Goal: Task Accomplishment & Management: Complete application form

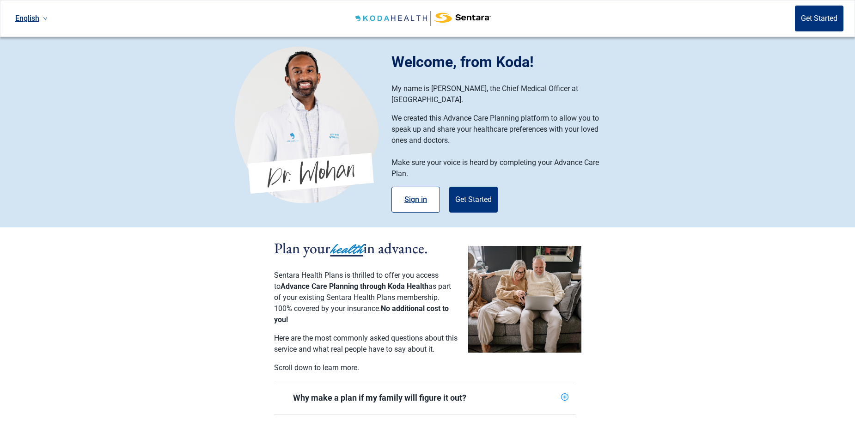
click at [418, 187] on button "Sign in" at bounding box center [415, 200] width 49 height 26
click at [802, 18] on button "Get Started" at bounding box center [819, 19] width 49 height 26
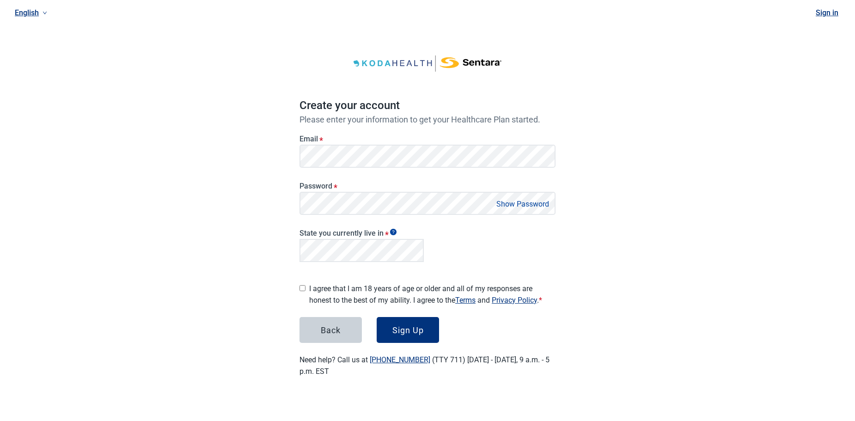
click at [376, 317] on button "Sign Up" at bounding box center [407, 330] width 62 height 26
click at [300, 285] on input "I agree that I am 18 years of age or older and all of my responses are honest t…" at bounding box center [302, 288] width 6 height 6
checkbox input "true"
click at [411, 328] on div "Sign Up" at bounding box center [407, 329] width 31 height 9
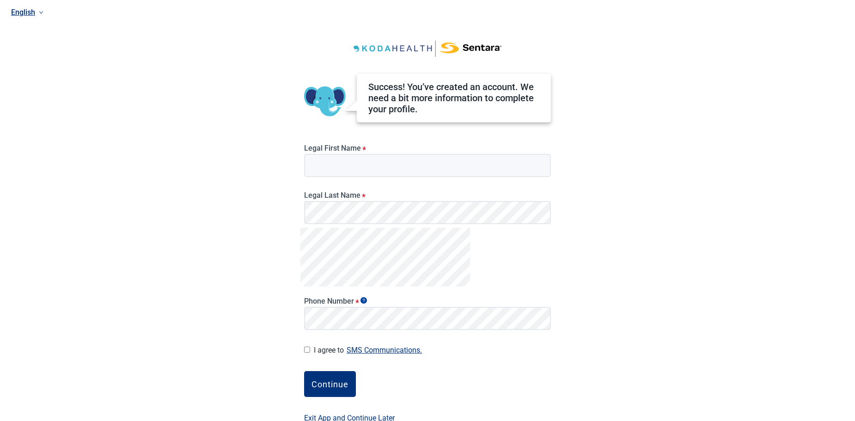
click at [341, 152] on label "Legal First Name *" at bounding box center [427, 148] width 247 height 9
click at [341, 154] on input "Legal First Name *" at bounding box center [427, 165] width 247 height 23
type input "[PERSON_NAME]"
click at [634, 169] on div "English Success! You’ve created an account. We need a bit more information to c…" at bounding box center [427, 210] width 855 height 421
click at [590, 235] on div "English Success! You’ve created an account. We need a bit more information to c…" at bounding box center [427, 210] width 855 height 421
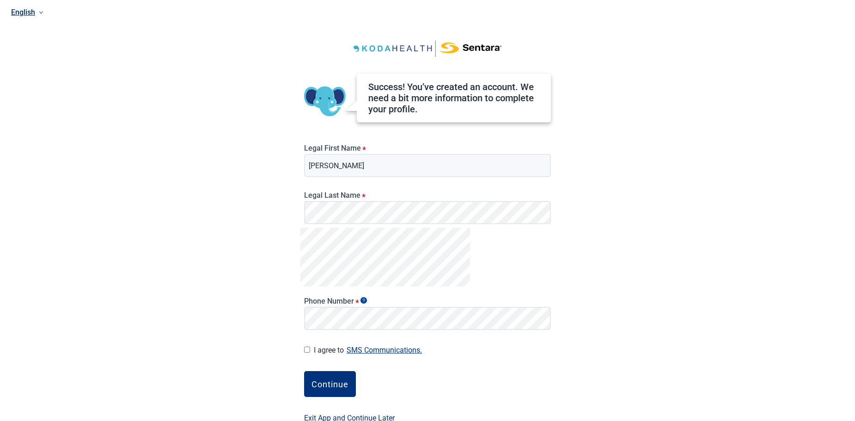
click at [305, 348] on input "I agree to SMS Communications." at bounding box center [307, 349] width 6 height 6
checkbox input "true"
click at [329, 385] on div "Continue" at bounding box center [329, 383] width 37 height 9
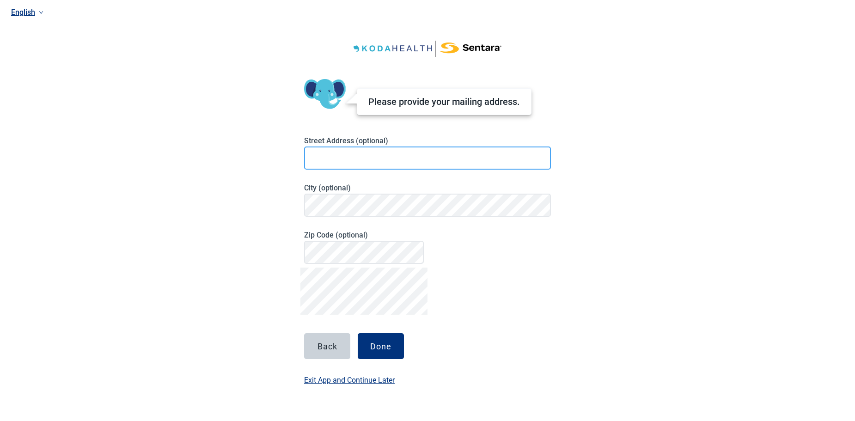
click at [324, 157] on input at bounding box center [427, 157] width 247 height 23
type input "[STREET_ADDRESS]"
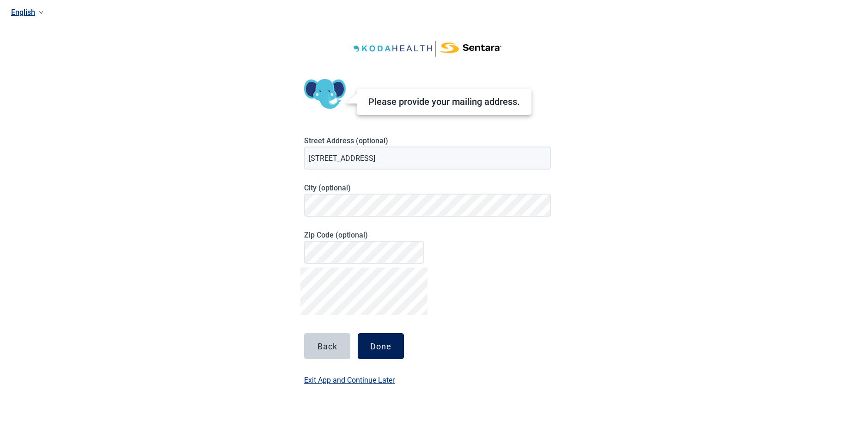
click at [376, 347] on div "Done" at bounding box center [380, 345] width 21 height 9
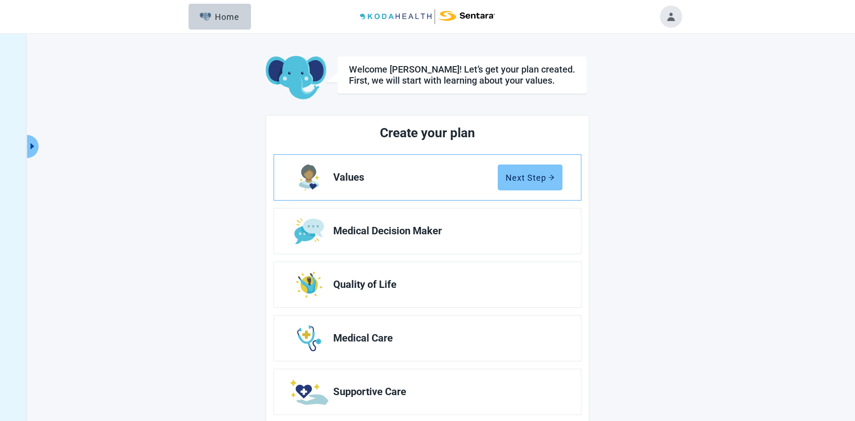
click at [536, 176] on div "Next Step" at bounding box center [529, 177] width 49 height 9
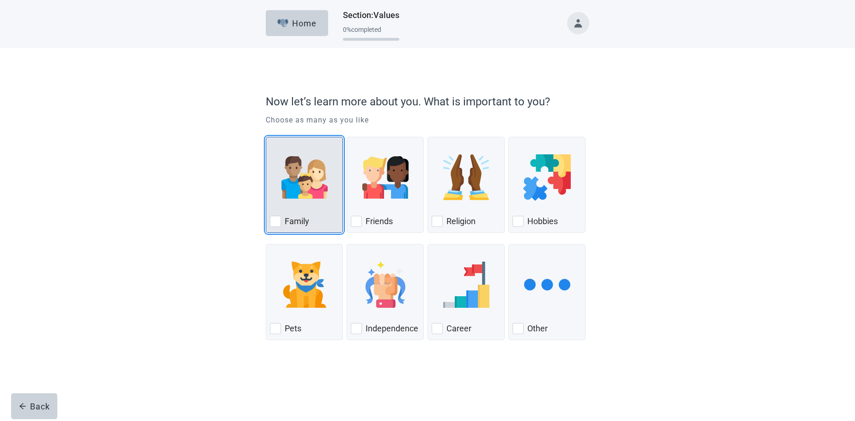
click at [275, 222] on div "Family, checkbox, not checked" at bounding box center [275, 221] width 11 height 11
click at [266, 137] on input "Family" at bounding box center [266, 137] width 0 height 0
checkbox input "true"
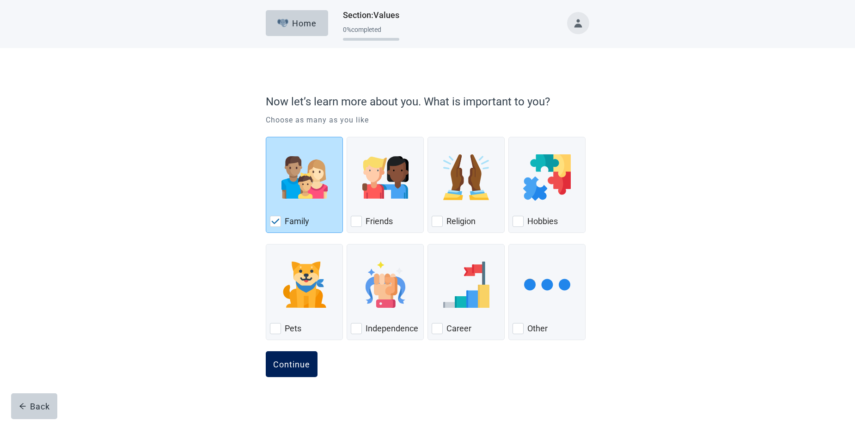
click at [284, 368] on div "Continue" at bounding box center [291, 363] width 37 height 9
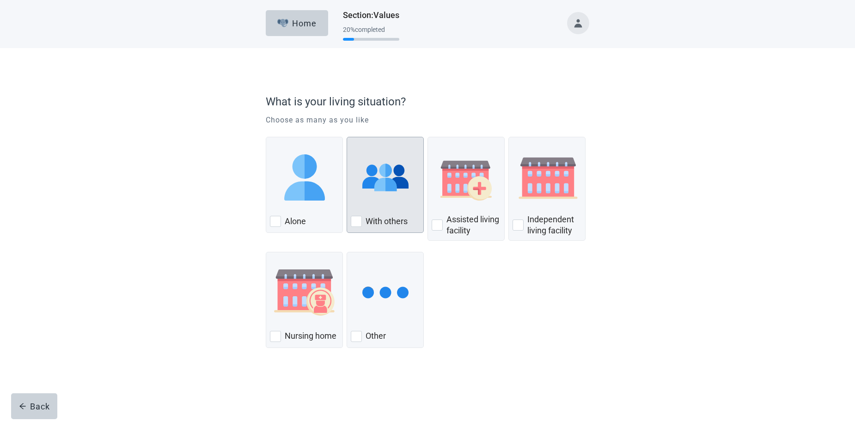
click at [355, 219] on div "With Others, checkbox, not checked" at bounding box center [356, 221] width 11 height 11
click at [347, 137] on input "With others" at bounding box center [346, 137] width 0 height 0
checkbox input "true"
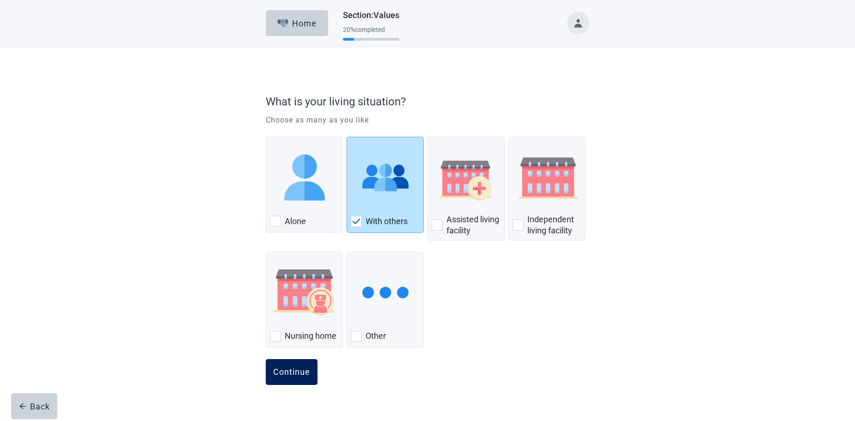
click at [289, 370] on div "Continue" at bounding box center [291, 371] width 37 height 9
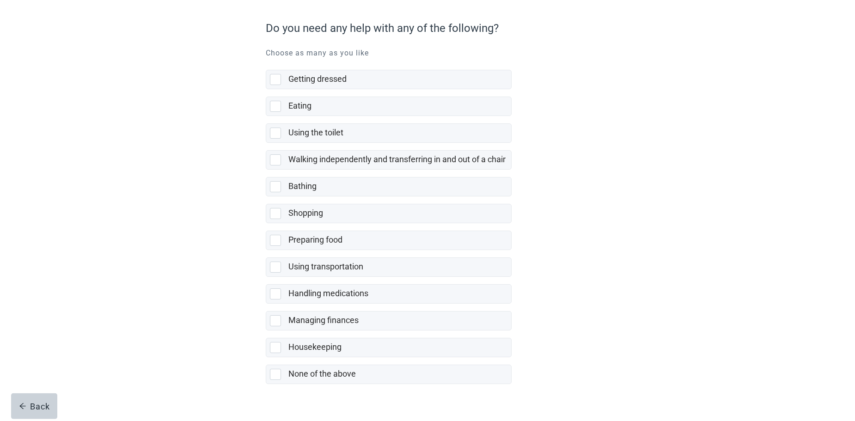
scroll to position [79, 0]
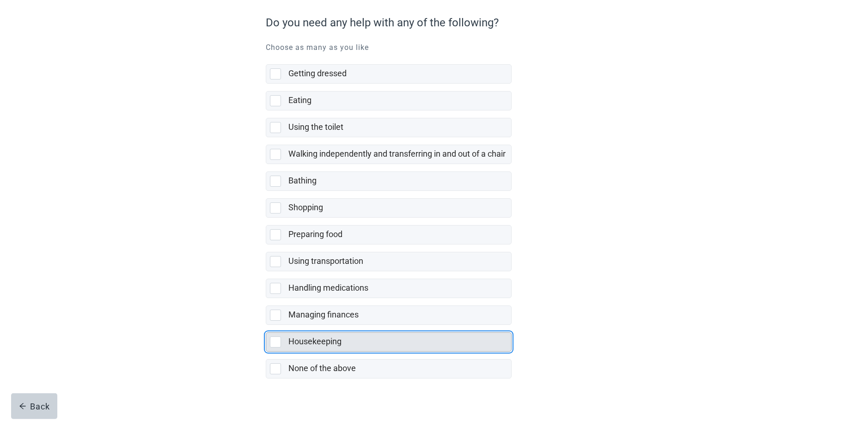
click at [276, 341] on div "Housekeeping, checkbox, not selected" at bounding box center [275, 341] width 11 height 11
click at [266, 325] on input "Housekeeping" at bounding box center [266, 325] width 0 height 0
checkbox input "true"
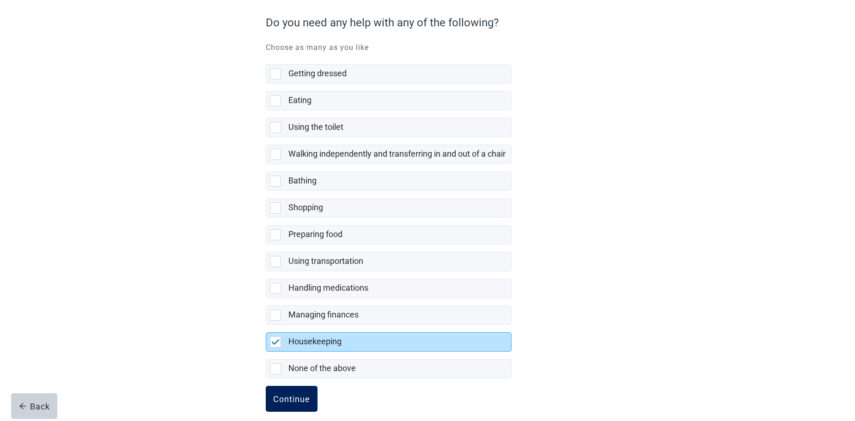
click at [286, 398] on div "Continue" at bounding box center [291, 398] width 37 height 9
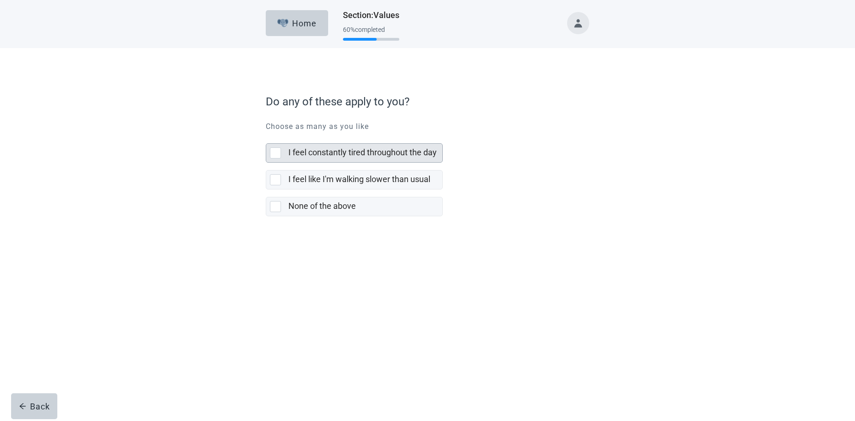
click at [271, 155] on div "I feel constantly tired throughout the day, checkbox, not selected" at bounding box center [275, 152] width 11 height 11
click at [266, 136] on input "I feel constantly tired throughout the day" at bounding box center [266, 136] width 0 height 0
checkbox input "true"
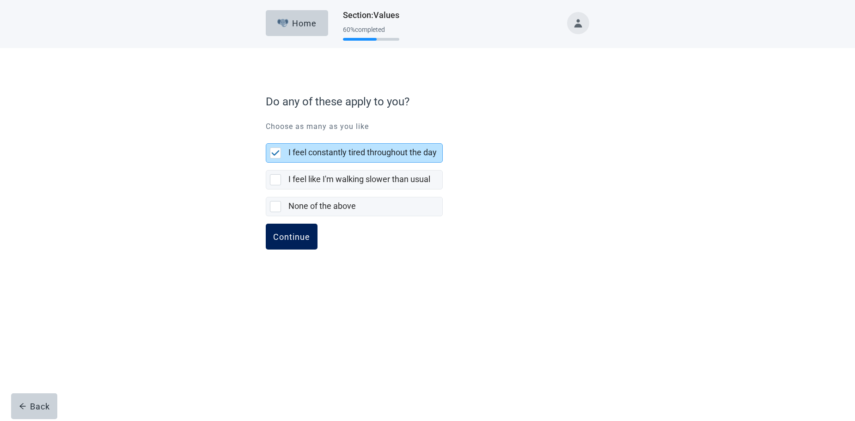
click at [291, 240] on div "Continue" at bounding box center [291, 236] width 37 height 9
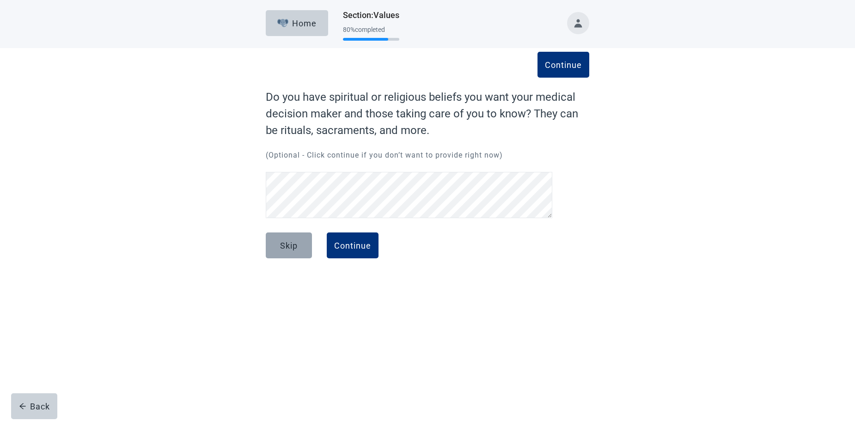
click at [291, 243] on div "Skip" at bounding box center [289, 245] width 18 height 9
click at [354, 247] on div "Continue" at bounding box center [352, 245] width 37 height 9
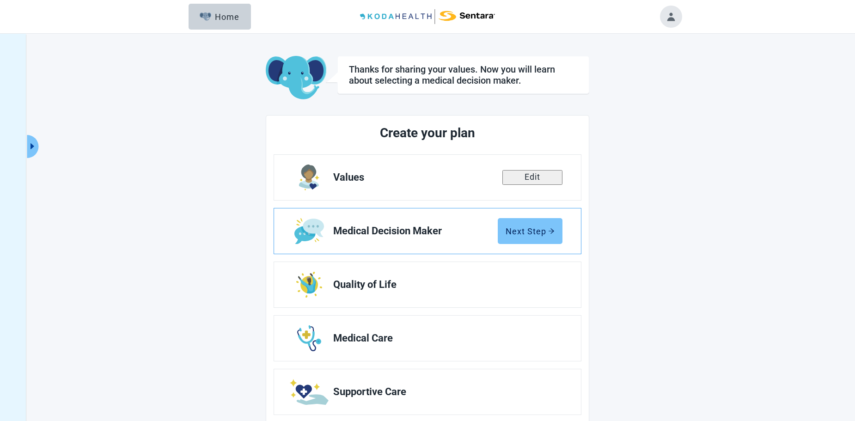
click at [534, 232] on div "Next Step" at bounding box center [529, 230] width 49 height 9
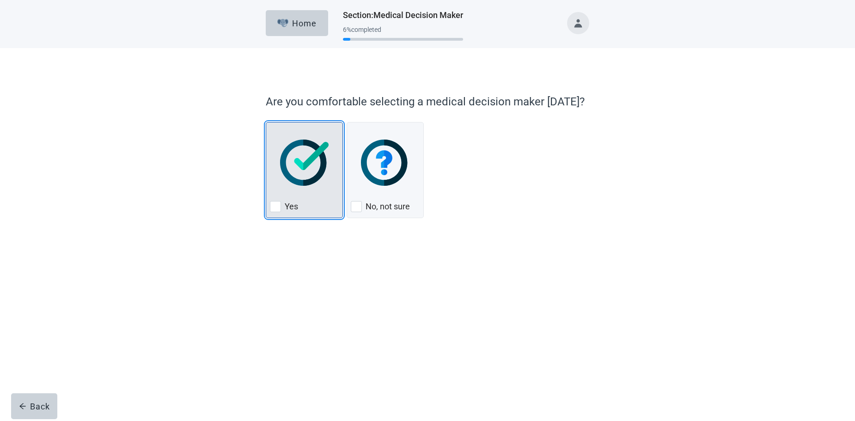
click at [276, 205] on div "Yes, checkbox, not checked" at bounding box center [275, 206] width 11 height 11
click at [266, 122] on input "Yes" at bounding box center [266, 122] width 0 height 0
checkbox input "true"
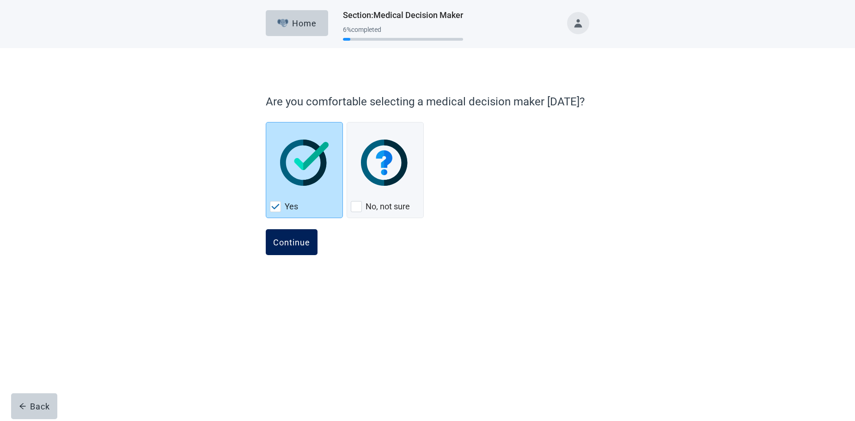
click at [292, 240] on div "Continue" at bounding box center [291, 241] width 37 height 9
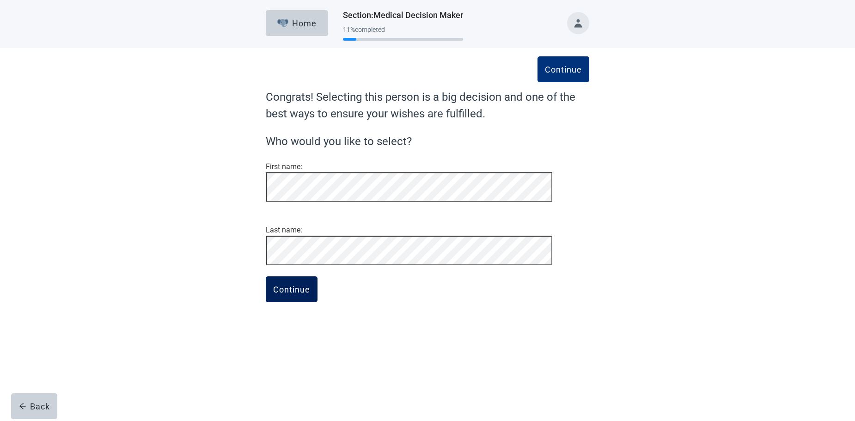
click at [292, 294] on div "Continue" at bounding box center [291, 289] width 37 height 9
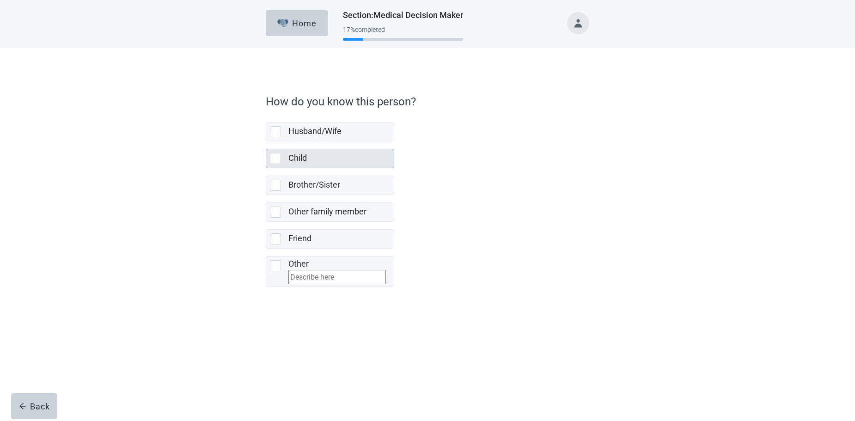
click at [273, 157] on div "Child, checkbox, not selected" at bounding box center [275, 158] width 11 height 11
click at [266, 142] on input "Child" at bounding box center [266, 141] width 0 height 0
checkbox input "true"
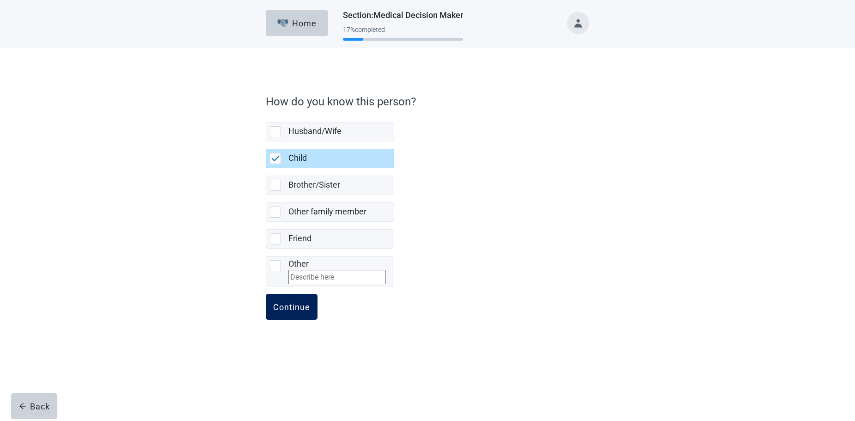
click at [292, 311] on div "Continue" at bounding box center [291, 306] width 37 height 9
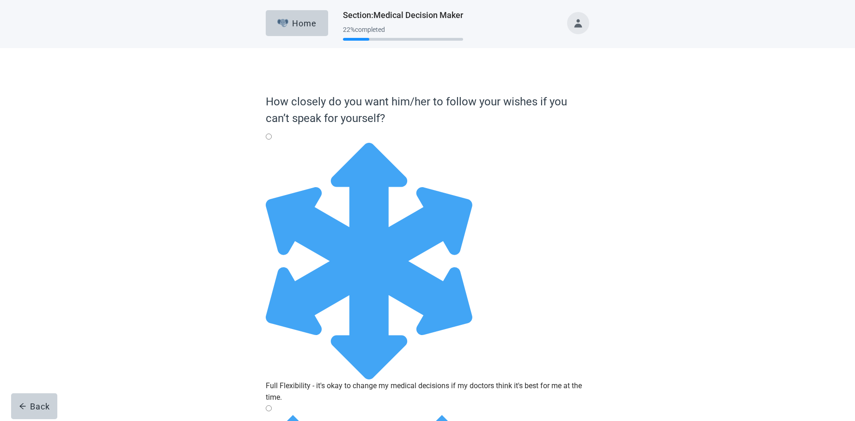
click at [273, 143] on div "Full Flexibility - it's okay to change my medical decisions if my doctors think…" at bounding box center [427, 143] width 323 height 0
click at [272, 140] on input "Full Flexibility - it's okay to change my medical decisions if my doctors think…" at bounding box center [269, 137] width 6 height 6
radio input "true"
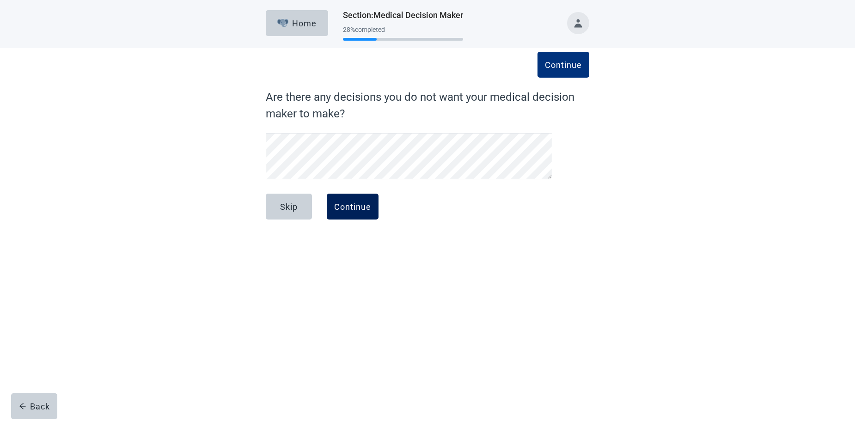
click at [352, 205] on div "Continue" at bounding box center [352, 206] width 37 height 9
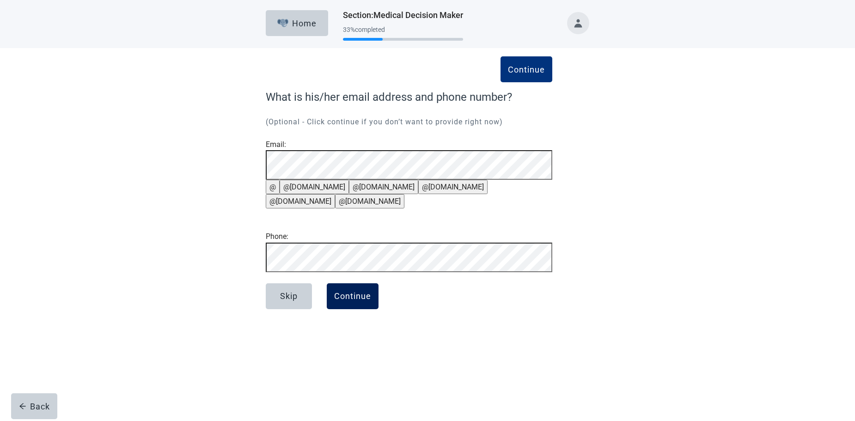
click at [352, 301] on div "Continue" at bounding box center [352, 295] width 37 height 9
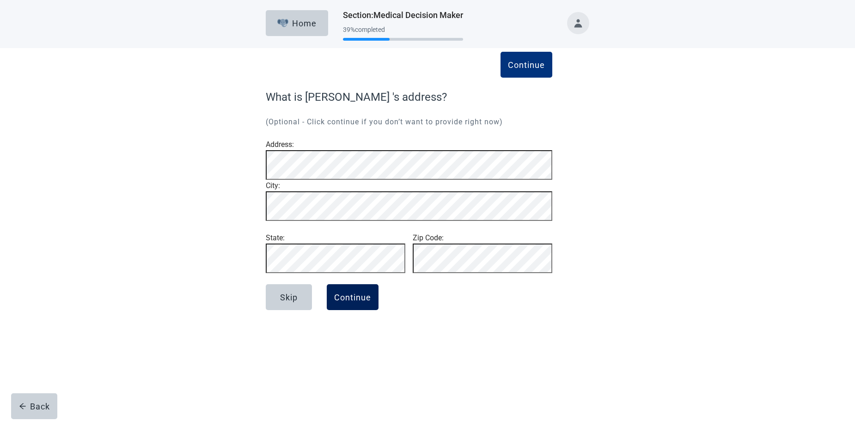
click at [356, 302] on div "Continue" at bounding box center [352, 296] width 37 height 9
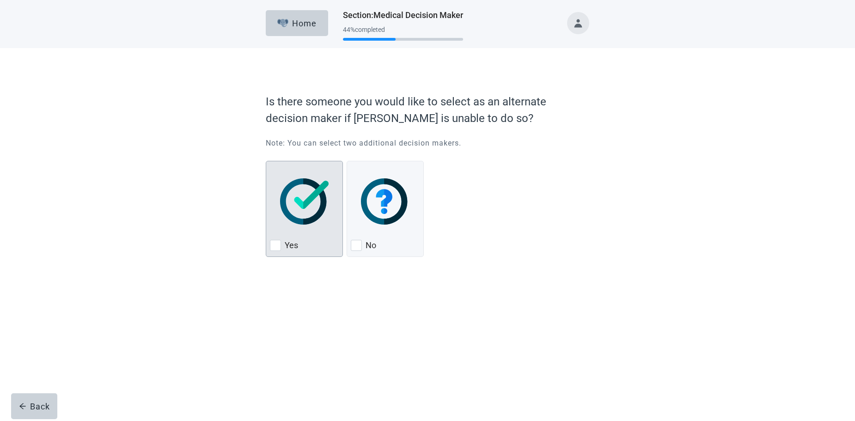
click at [274, 246] on div "Yes, checkbox, not checked" at bounding box center [275, 245] width 11 height 11
click at [266, 161] on input "Yes" at bounding box center [266, 161] width 0 height 0
checkbox input "true"
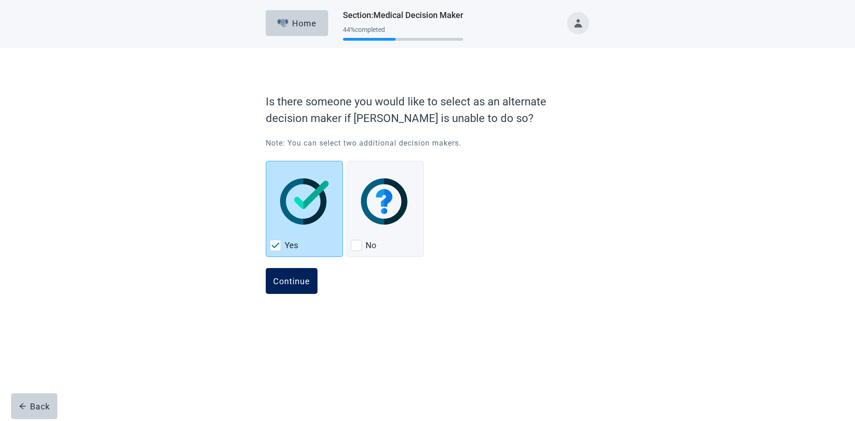
click at [291, 281] on div "Continue" at bounding box center [291, 280] width 37 height 9
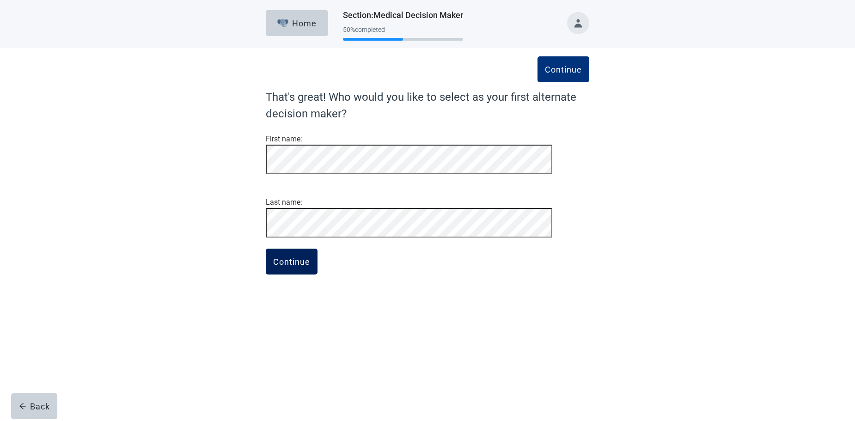
click at [287, 266] on div "Continue" at bounding box center [291, 261] width 37 height 9
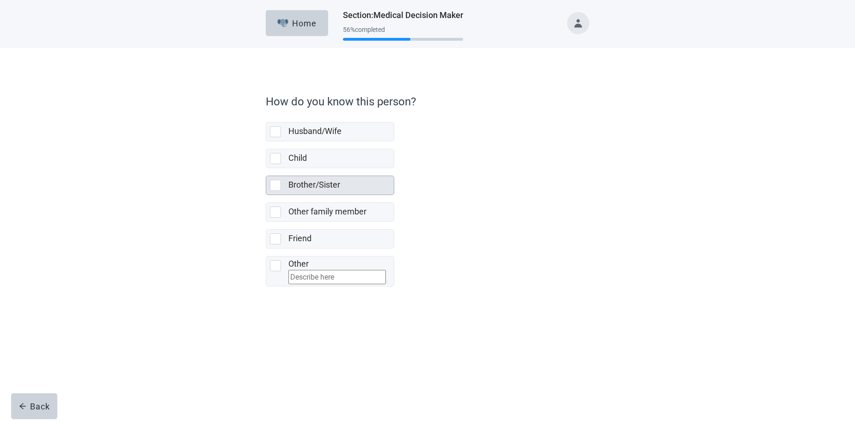
click at [280, 185] on div "Brother/Sister, checkbox, not selected" at bounding box center [275, 185] width 11 height 11
click at [266, 169] on input "Brother/Sister" at bounding box center [266, 168] width 0 height 0
checkbox input "true"
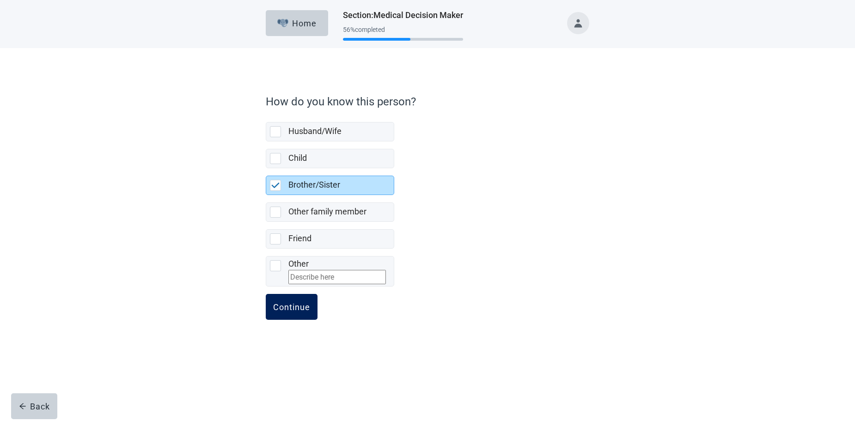
click at [292, 311] on div "Continue" at bounding box center [291, 306] width 37 height 9
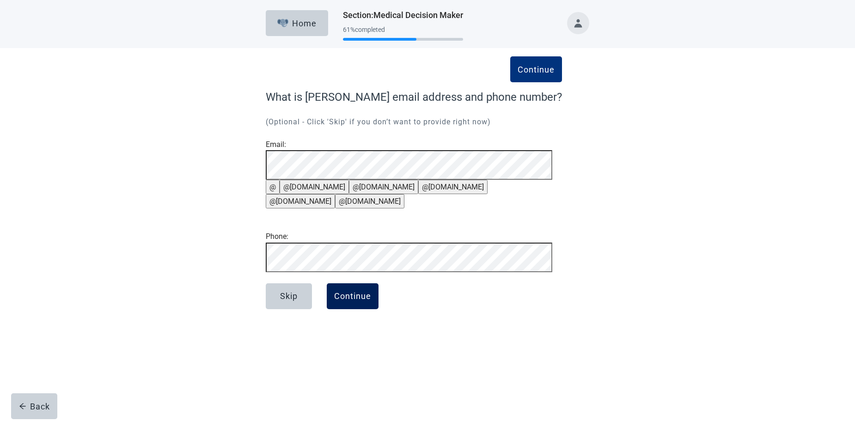
click at [347, 301] on div "Continue" at bounding box center [352, 295] width 37 height 9
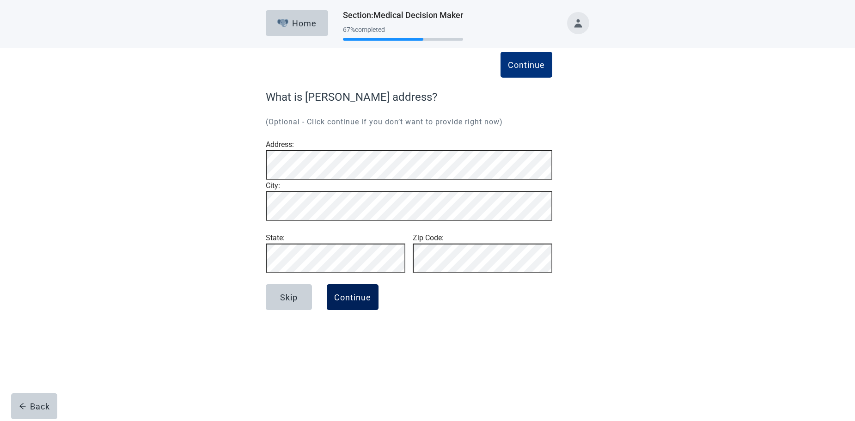
click at [360, 302] on div "Continue" at bounding box center [352, 296] width 37 height 9
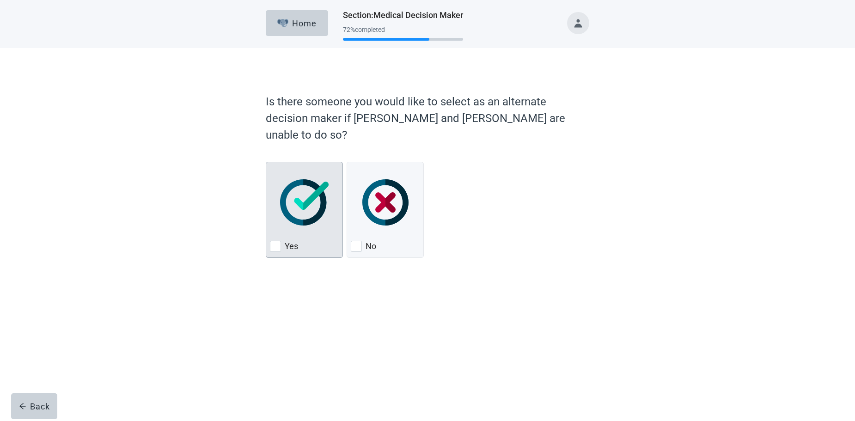
click at [276, 241] on div "Yes, checkbox, not checked" at bounding box center [275, 246] width 11 height 11
click at [266, 162] on input "Yes" at bounding box center [266, 162] width 0 height 0
checkbox input "true"
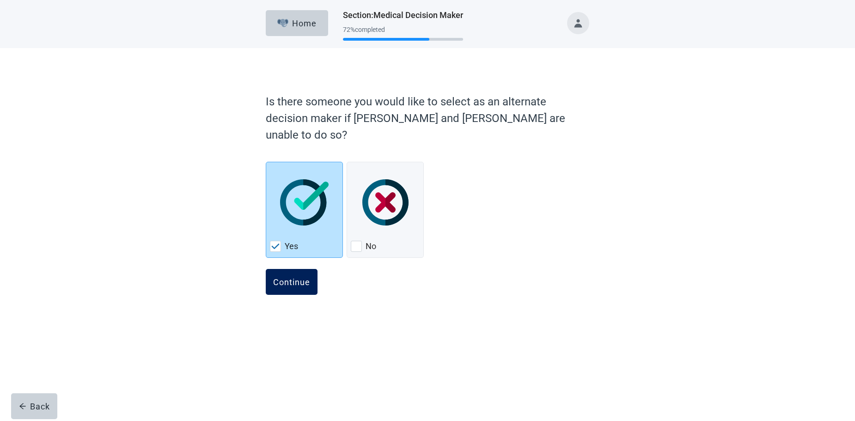
click at [285, 277] on div "Continue" at bounding box center [291, 281] width 37 height 9
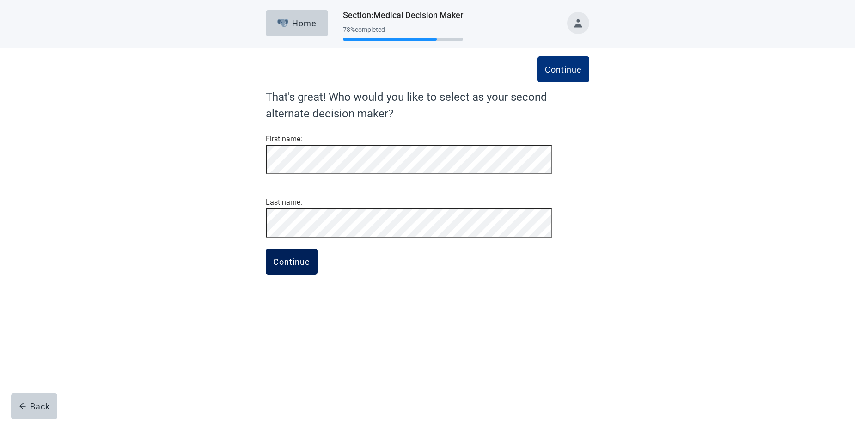
click at [285, 266] on div "Continue" at bounding box center [291, 261] width 37 height 9
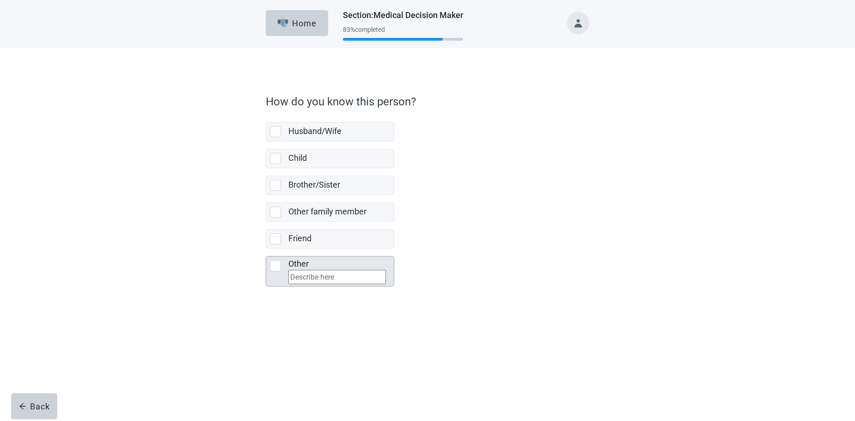
click at [278, 264] on div "Other, checkbox, not selected" at bounding box center [275, 265] width 11 height 11
click at [266, 249] on input "Other" at bounding box center [266, 249] width 0 height 0
checkbox input "true"
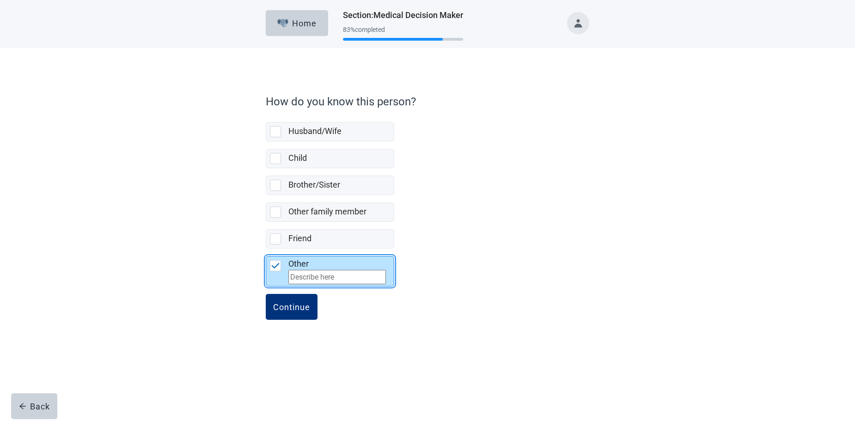
click at [311, 278] on input "Other" at bounding box center [336, 277] width 97 height 14
type input "Step Daugther"
click at [300, 310] on div "Continue" at bounding box center [291, 306] width 37 height 9
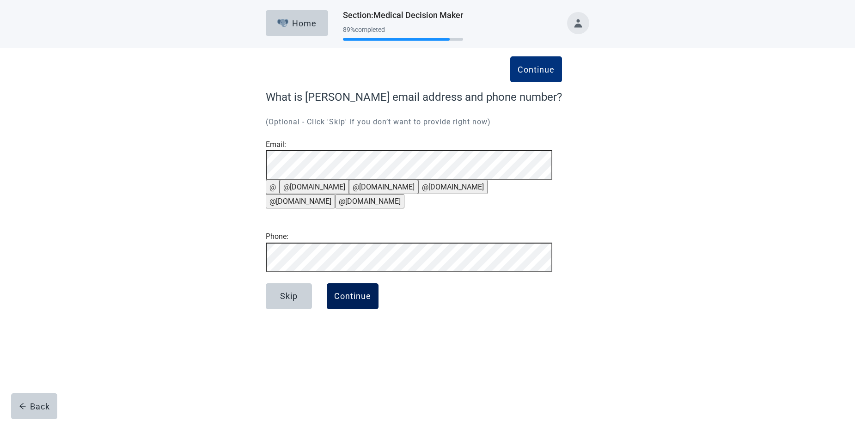
click at [348, 301] on div "Continue" at bounding box center [352, 295] width 37 height 9
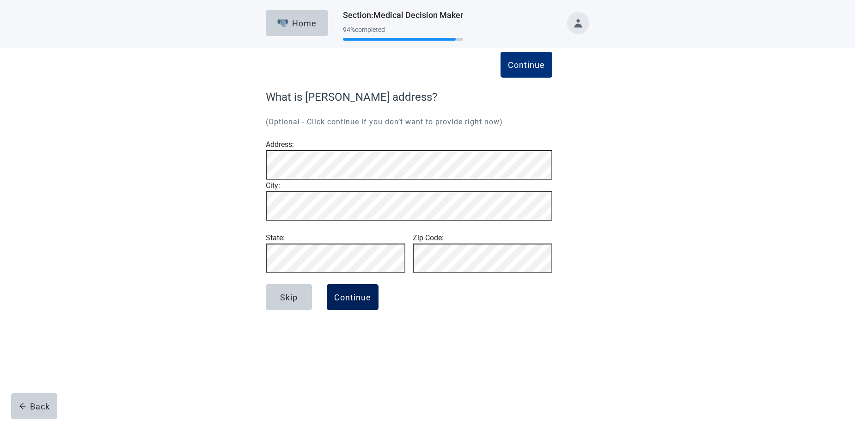
click at [352, 302] on div "Continue" at bounding box center [352, 296] width 37 height 9
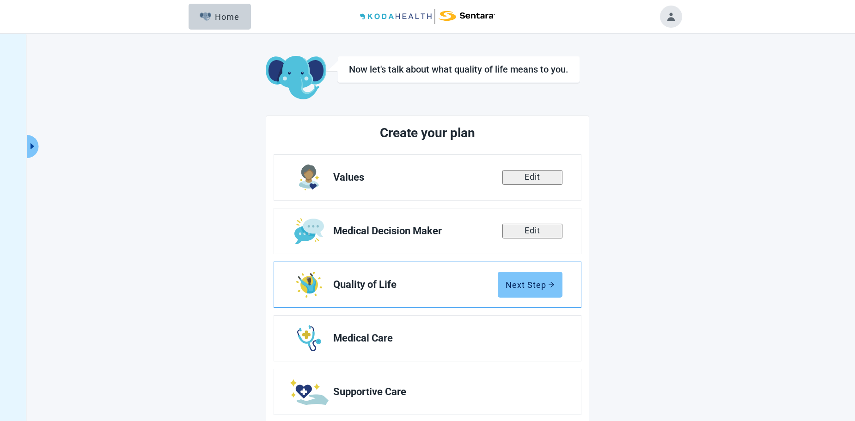
click at [526, 285] on div "Next Step" at bounding box center [529, 284] width 49 height 9
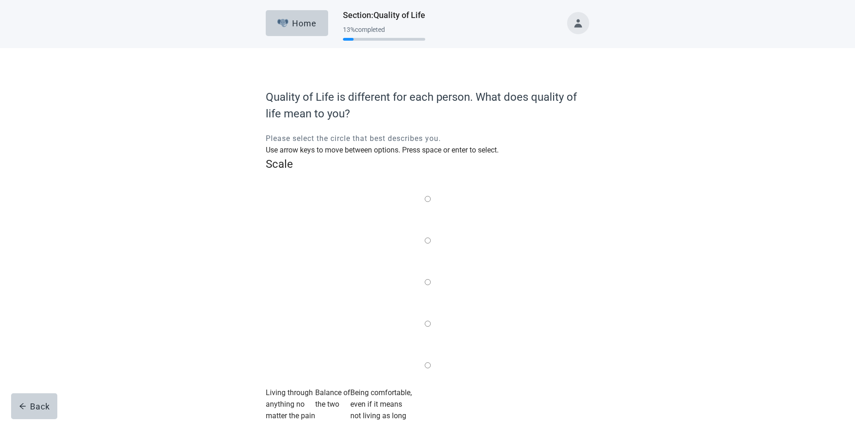
click at [425, 277] on label "Main content" at bounding box center [428, 283] width 6 height 12
click at [425, 279] on input "Quality of life scale: 50 out of 100. Balance of the two" at bounding box center [428, 282] width 6 height 6
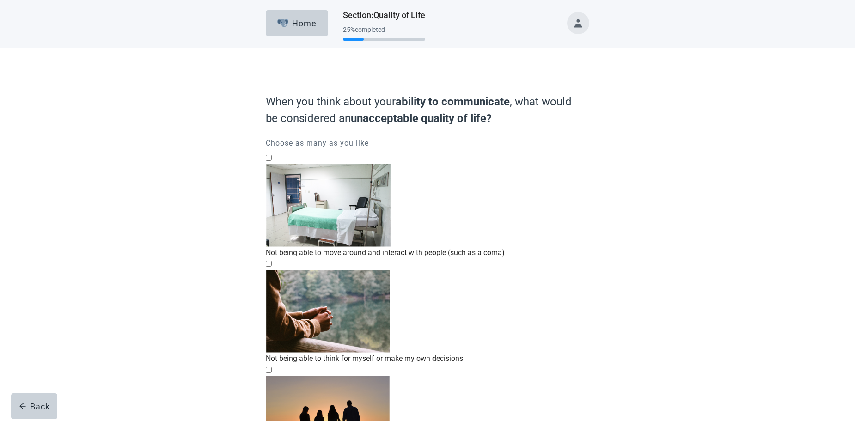
click at [274, 164] on div "Not being able to move around and interact with people (such as a coma), checkb…" at bounding box center [427, 164] width 323 height 0
click at [272, 161] on input "Not being able to move around and interact with people (such as a coma)" at bounding box center [269, 158] width 6 height 6
checkbox input "true"
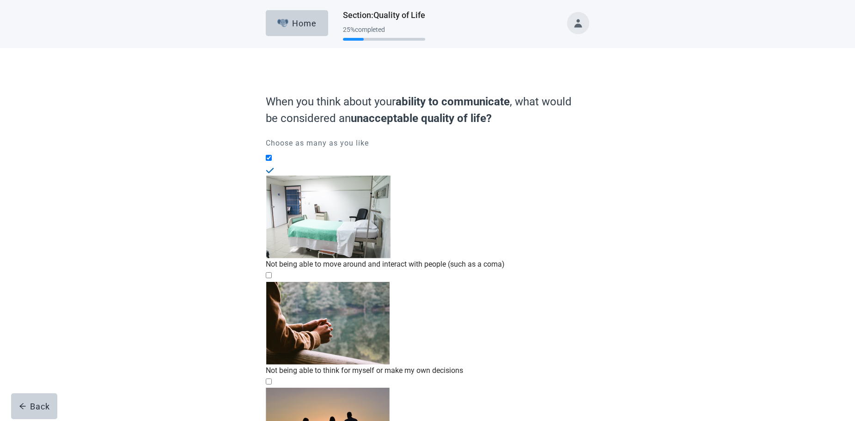
click at [271, 282] on div "Not being able to think for myself or make my own decisions, checkbox, not chec…" at bounding box center [427, 282] width 323 height 0
click at [271, 272] on input "Not being able to think for myself or make my own decisions" at bounding box center [269, 275] width 6 height 6
checkbox input "true"
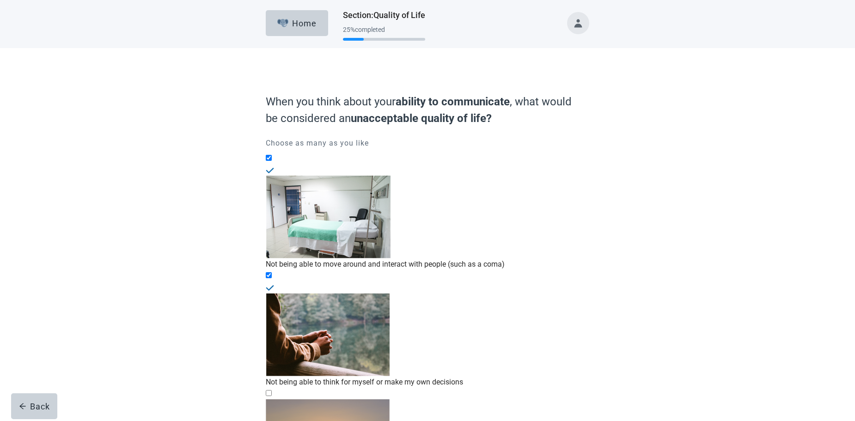
click at [276, 399] on div "Not being able to have meaningful relationships or recognize family/friends, ch…" at bounding box center [427, 399] width 323 height 0
click at [272, 390] on input "Not being able to have meaningful relationships or recognize family/friends" at bounding box center [269, 393] width 6 height 6
checkbox input "true"
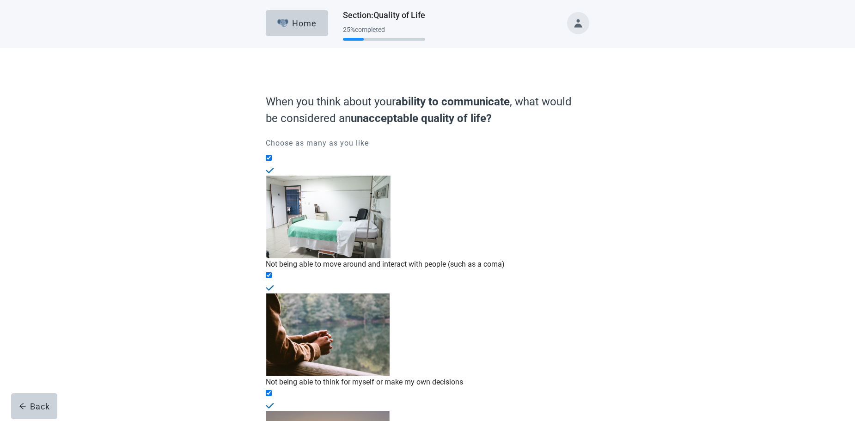
checkbox input "true"
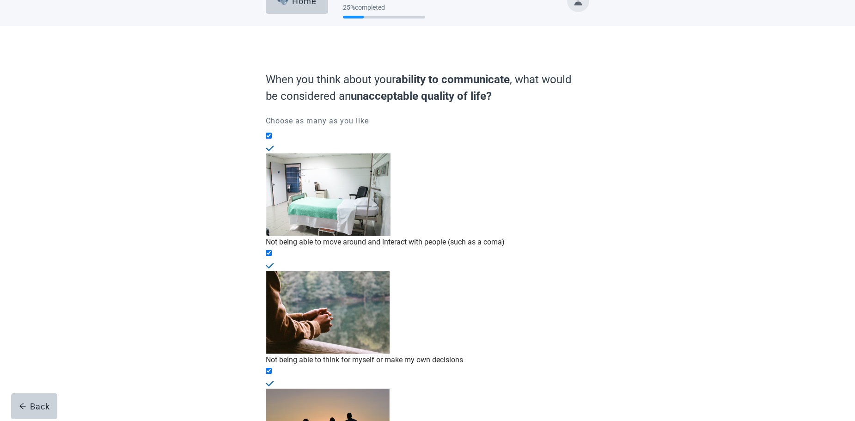
scroll to position [37, 0]
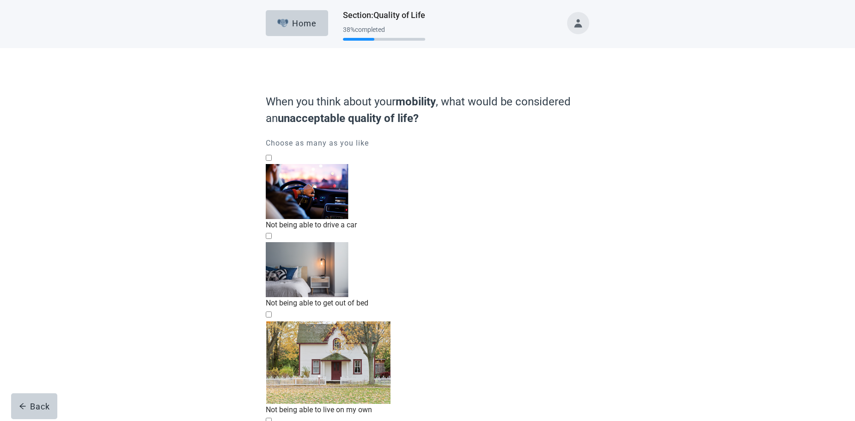
click at [276, 420] on div "Living in a nursing home, checkbox, not checked" at bounding box center [427, 427] width 323 height 0
click at [272, 418] on input "Living in a nursing home" at bounding box center [269, 421] width 6 height 6
checkbox input "true"
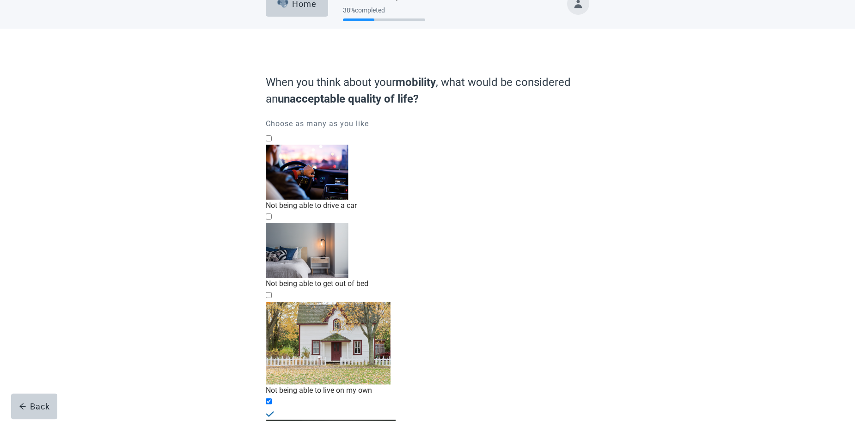
scroll to position [37, 0]
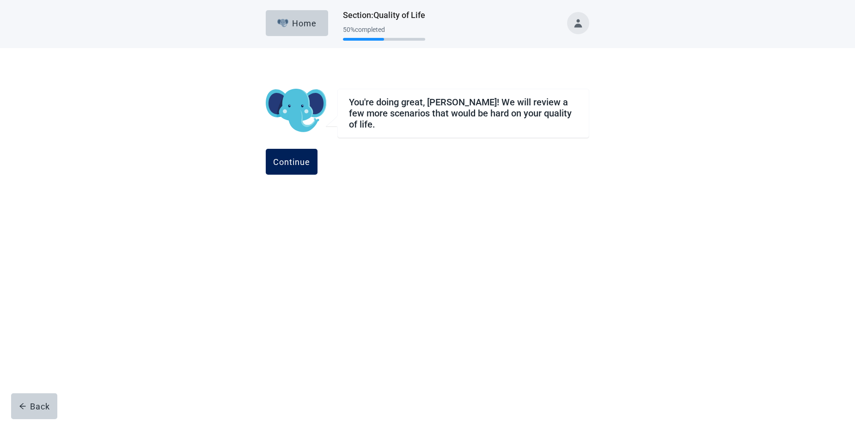
click at [310, 157] on div "Continue" at bounding box center [291, 161] width 37 height 9
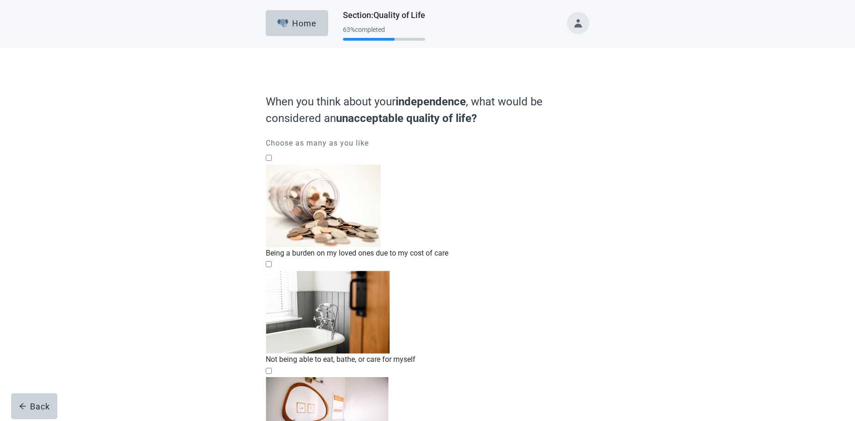
click at [272, 164] on div "Being a burden on my loved ones due to my cost of care, checkbox, not checked" at bounding box center [427, 164] width 323 height 0
click at [272, 161] on input "Being a burden on my loved ones due to my cost of care" at bounding box center [269, 158] width 6 height 6
checkbox input "true"
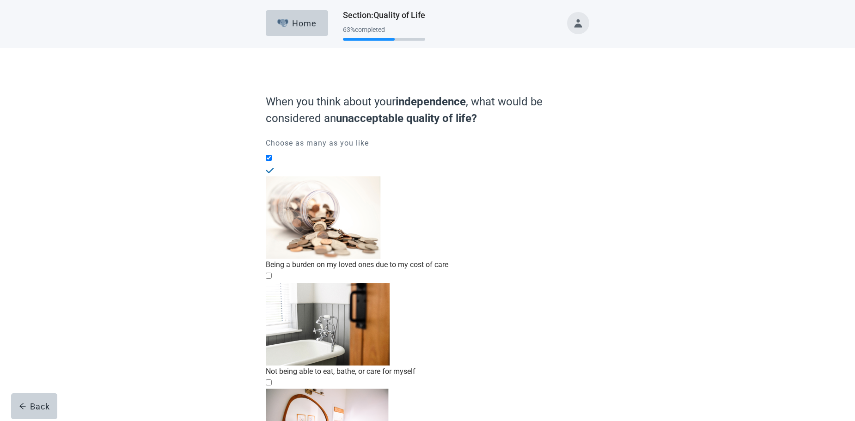
checkbox input "true"
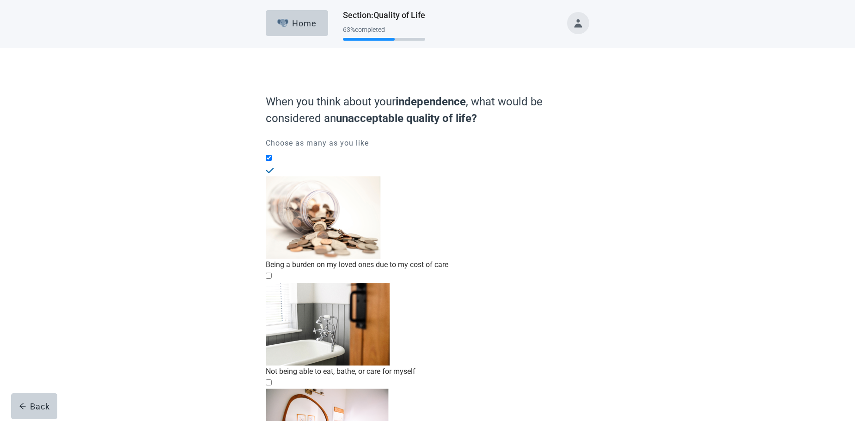
checkbox input "true"
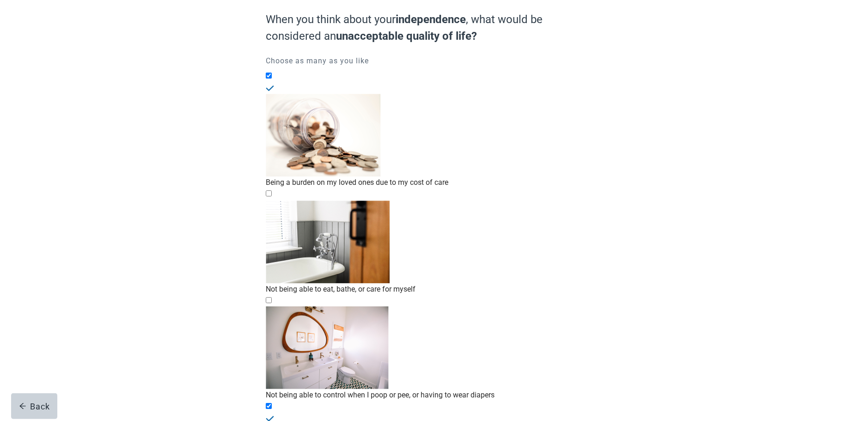
scroll to position [87, 0]
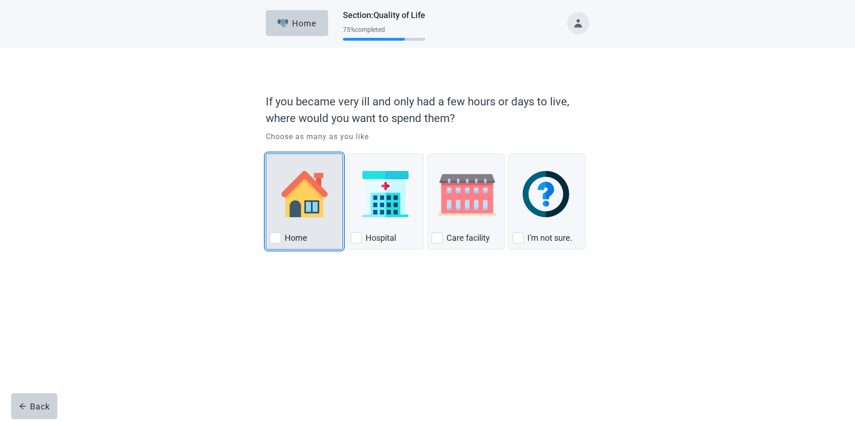
click at [275, 238] on div "Home, checkbox, not checked" at bounding box center [275, 237] width 11 height 11
click at [266, 154] on input "Home" at bounding box center [266, 153] width 0 height 0
checkbox input "true"
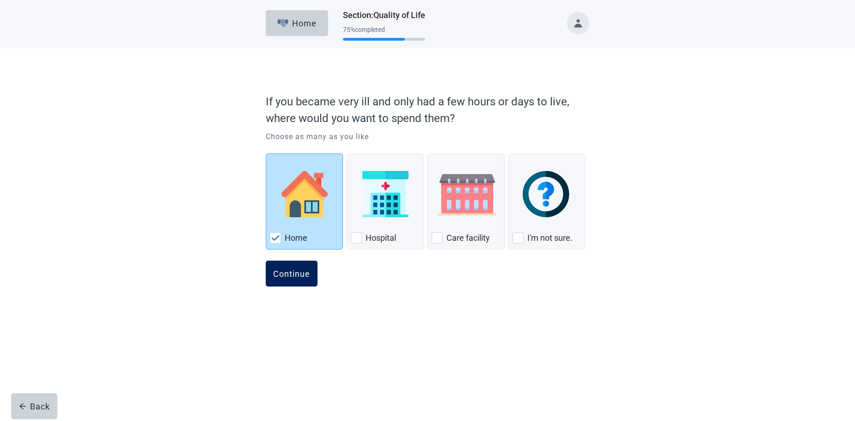
click at [292, 277] on div "Continue" at bounding box center [291, 273] width 37 height 9
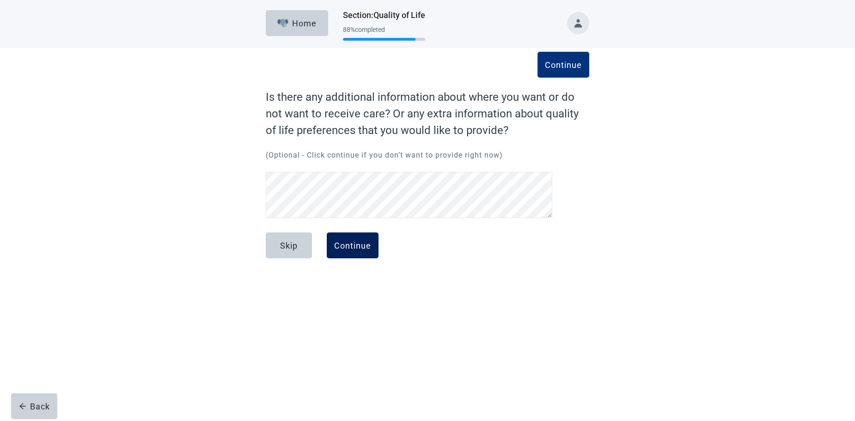
click at [354, 245] on div "Continue" at bounding box center [352, 245] width 37 height 9
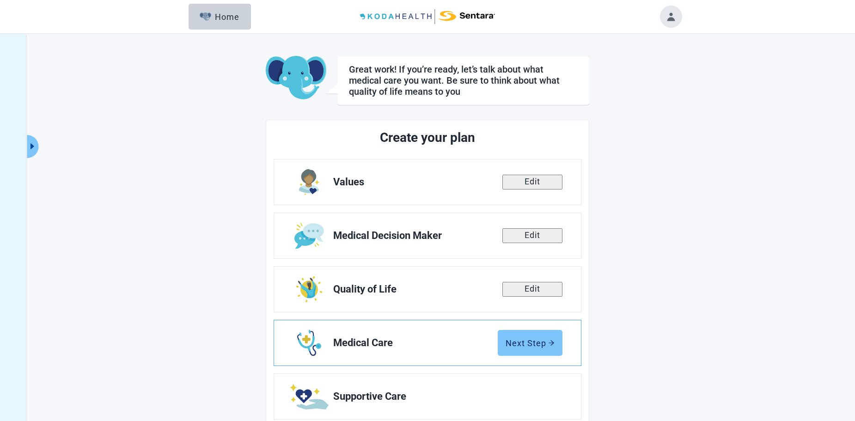
click at [533, 342] on div "Next Step" at bounding box center [529, 342] width 49 height 9
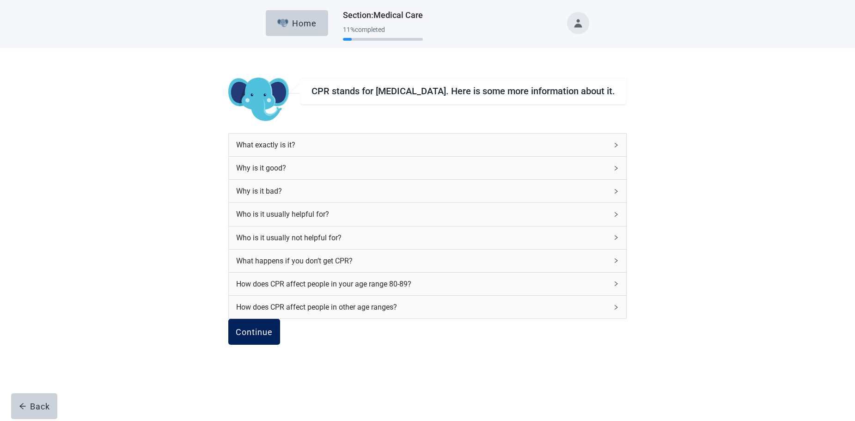
click at [273, 336] on div "Continue" at bounding box center [254, 331] width 37 height 9
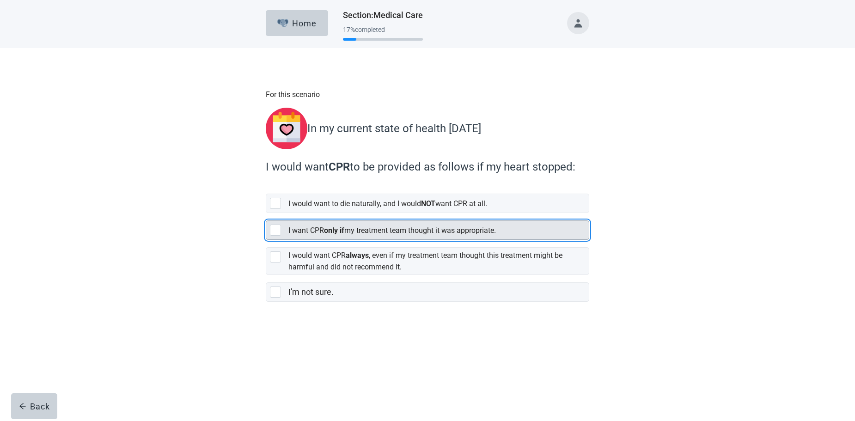
click at [278, 225] on div "[object Object], checkbox, not selected" at bounding box center [275, 230] width 11 height 11
click at [266, 213] on input "I want CPR only if my treatment team thought it was appropriate." at bounding box center [266, 213] width 0 height 0
checkbox input "true"
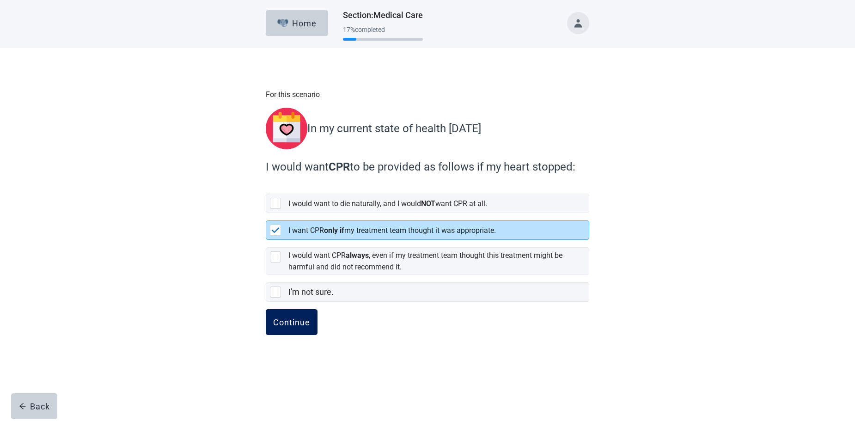
click at [290, 317] on div "Continue" at bounding box center [291, 321] width 37 height 9
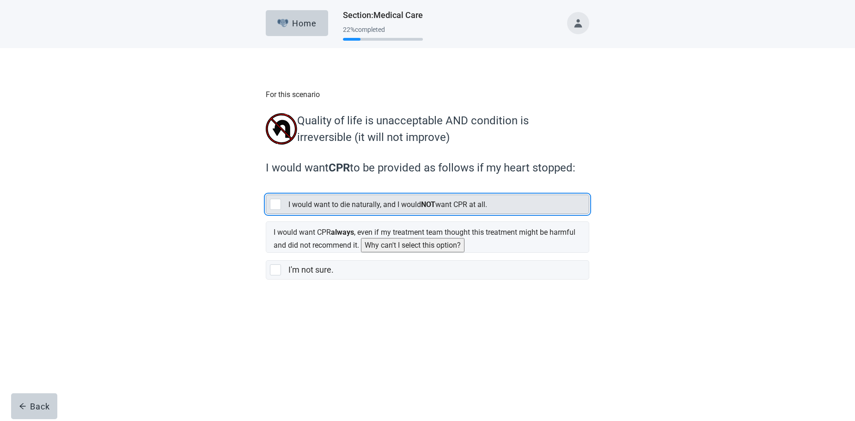
click at [274, 206] on div "[object Object], checkbox, not selected" at bounding box center [275, 204] width 11 height 11
click at [266, 188] on input "I would want to die naturally, and I would NOT want CPR at all." at bounding box center [266, 187] width 0 height 0
checkbox input "true"
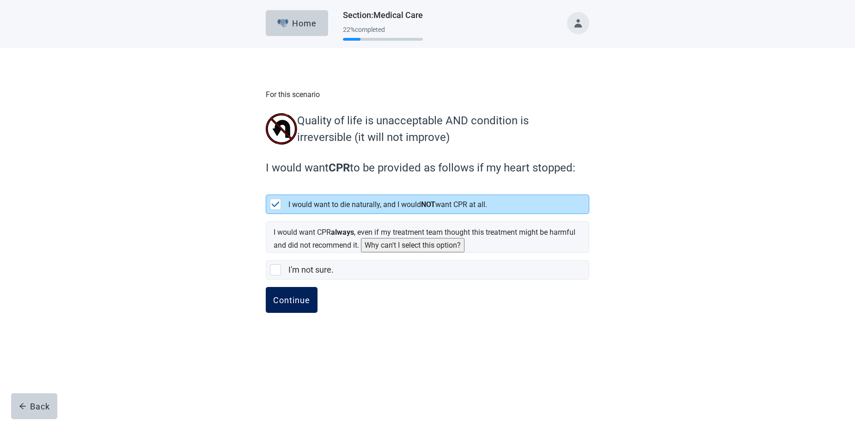
click at [295, 302] on div "Continue" at bounding box center [291, 299] width 37 height 9
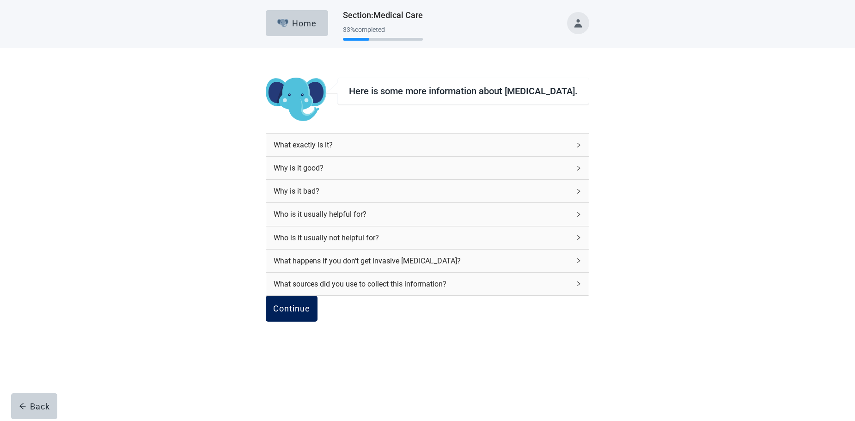
click at [310, 313] on div "Continue" at bounding box center [291, 308] width 37 height 9
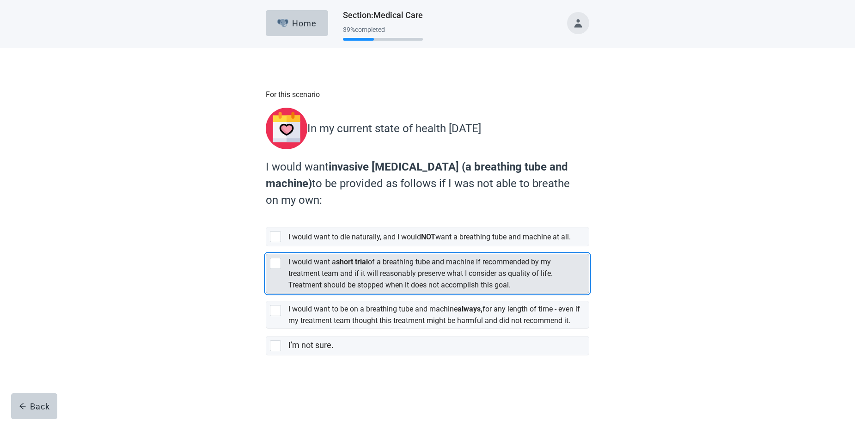
click at [276, 267] on div "[object Object], checkbox, not selected" at bounding box center [275, 263] width 11 height 11
click at [266, 247] on input "I would want a short trial of a breathing tube and machine if recommended by my…" at bounding box center [266, 246] width 0 height 0
checkbox input "true"
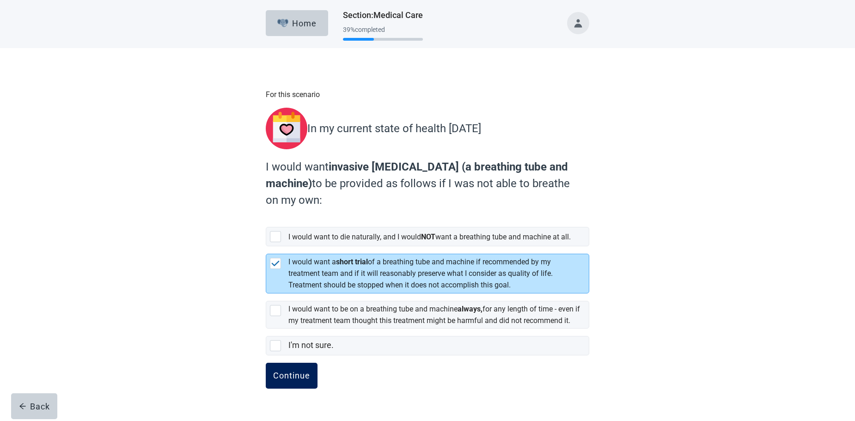
click at [290, 380] on div "Continue" at bounding box center [291, 375] width 37 height 9
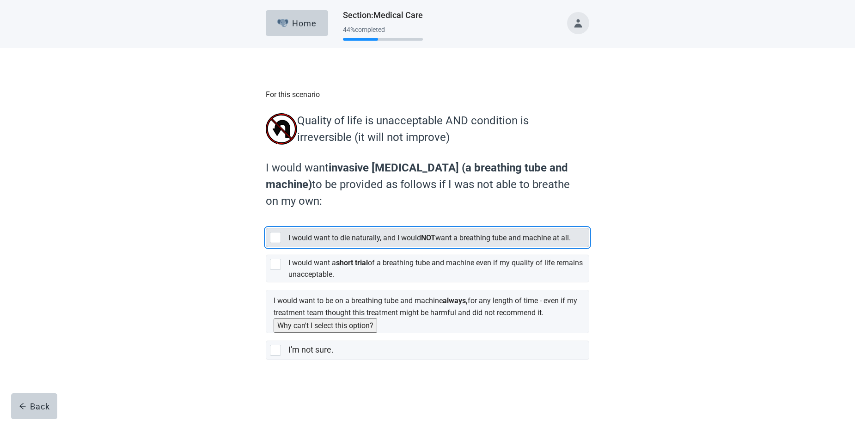
click at [274, 238] on div "[object Object], checkbox, not selected" at bounding box center [275, 237] width 11 height 11
click at [266, 221] on input "I would want to die naturally, and I would NOT want a breathing tube and machin…" at bounding box center [266, 220] width 0 height 0
checkbox input "true"
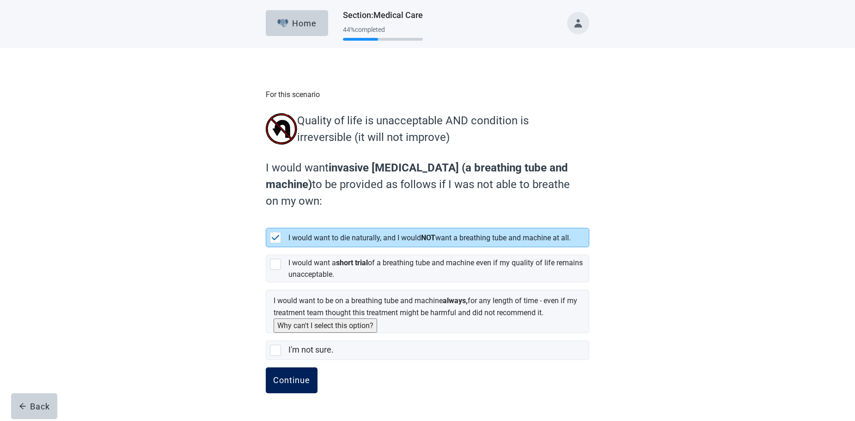
click at [295, 385] on div "Continue" at bounding box center [291, 380] width 37 height 9
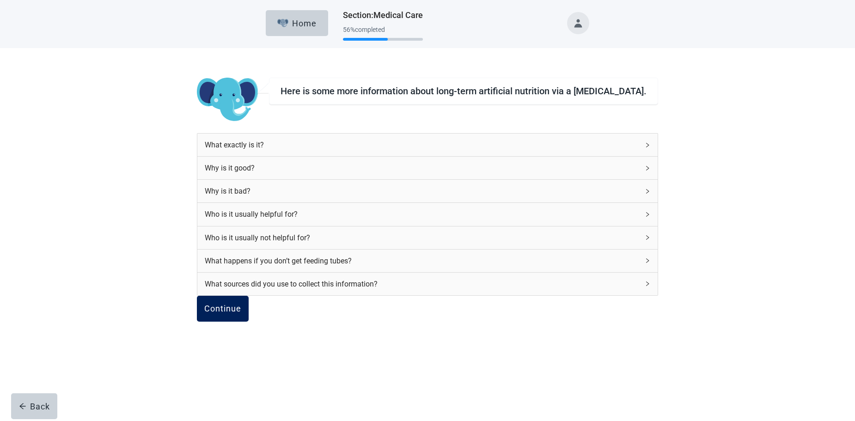
click at [241, 313] on div "Continue" at bounding box center [222, 308] width 37 height 9
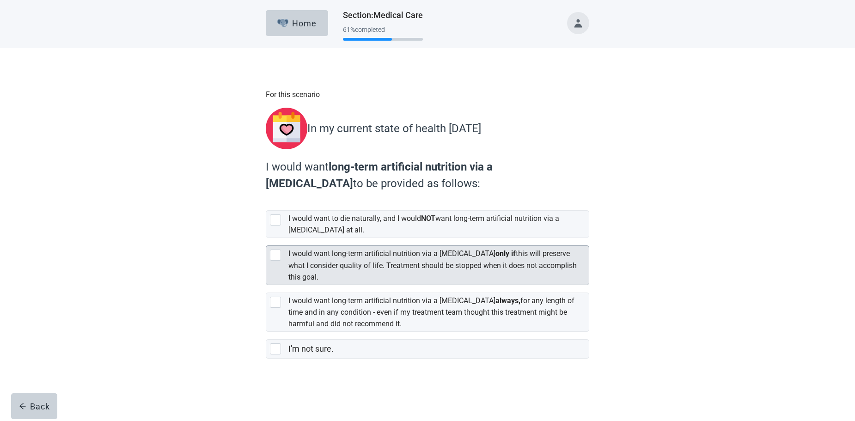
click at [276, 249] on div "[object Object], checkbox, not selected" at bounding box center [275, 254] width 11 height 11
click at [266, 238] on input "I would want long-term artificial nutrition via a [MEDICAL_DATA] only if this w…" at bounding box center [266, 238] width 0 height 0
checkbox input "true"
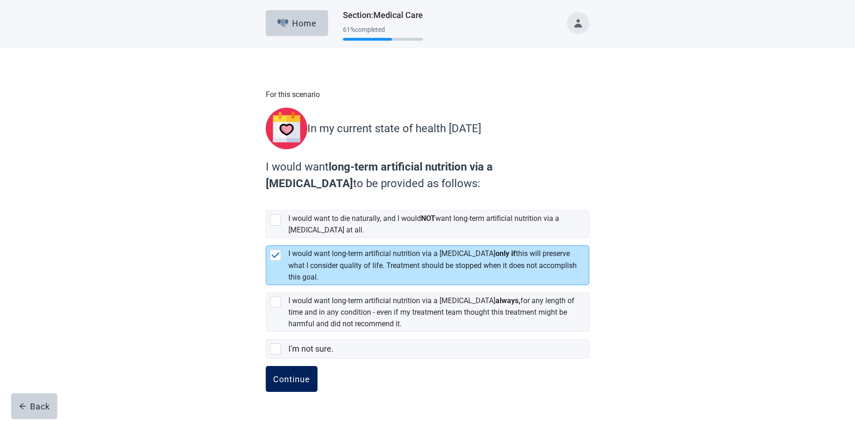
click at [290, 375] on div "Continue" at bounding box center [291, 378] width 37 height 9
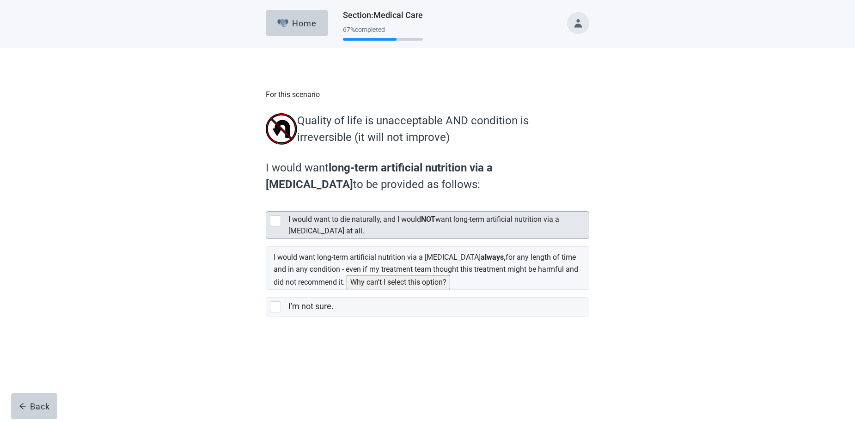
click at [275, 222] on div "[object Object], checkbox, not selected" at bounding box center [275, 220] width 11 height 11
click at [266, 204] on input "I would want to die naturally, and I would NOT want long-term artificial nutrit…" at bounding box center [266, 204] width 0 height 0
checkbox input "true"
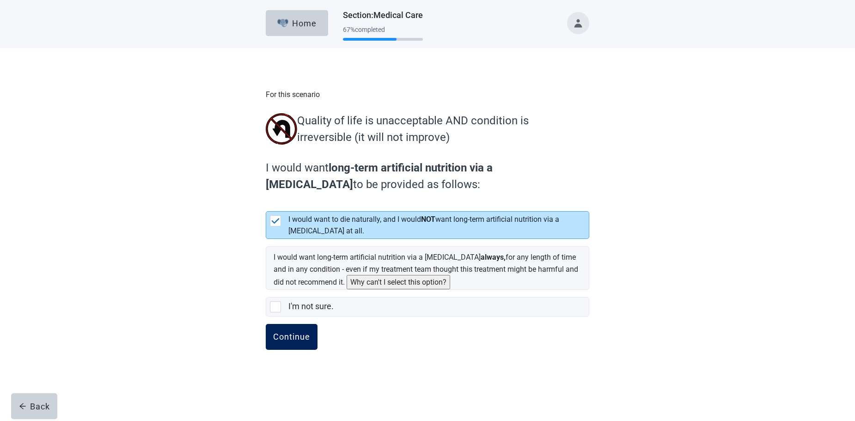
click at [291, 341] on div "Continue" at bounding box center [291, 336] width 37 height 9
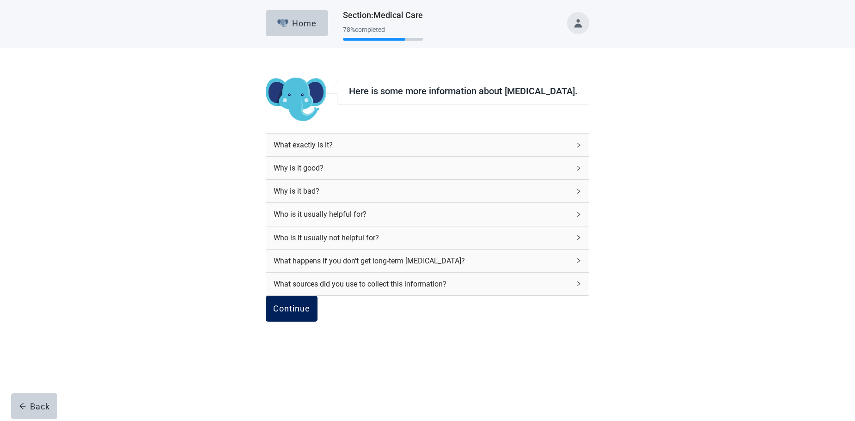
click at [305, 316] on button "Continue" at bounding box center [292, 309] width 52 height 26
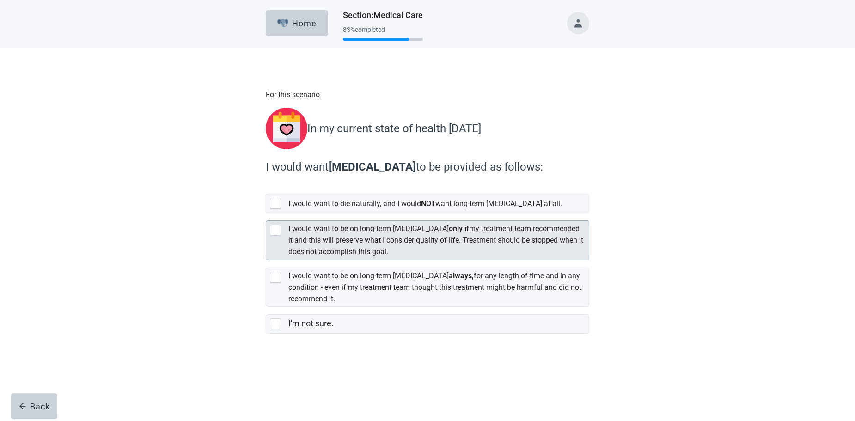
click at [273, 225] on div "[object Object], checkbox, not selected" at bounding box center [275, 230] width 11 height 11
click at [266, 213] on input "I would want to be on long-term [MEDICAL_DATA] only if my treatment team recomm…" at bounding box center [266, 213] width 0 height 0
checkbox input "true"
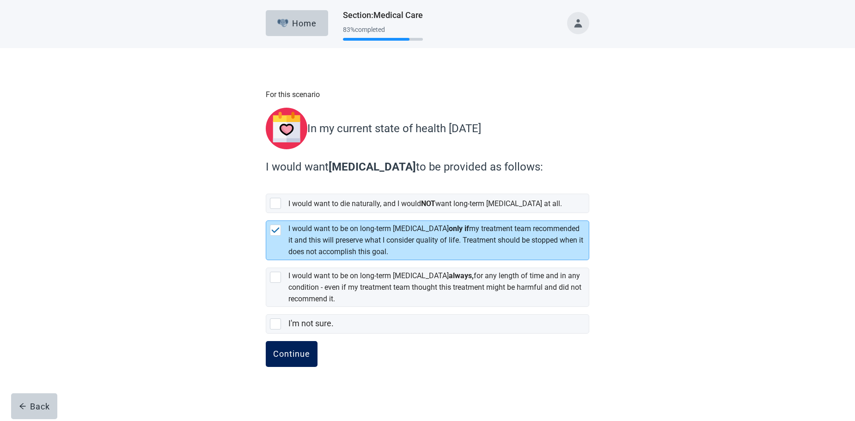
click at [287, 351] on div "Continue" at bounding box center [291, 353] width 37 height 9
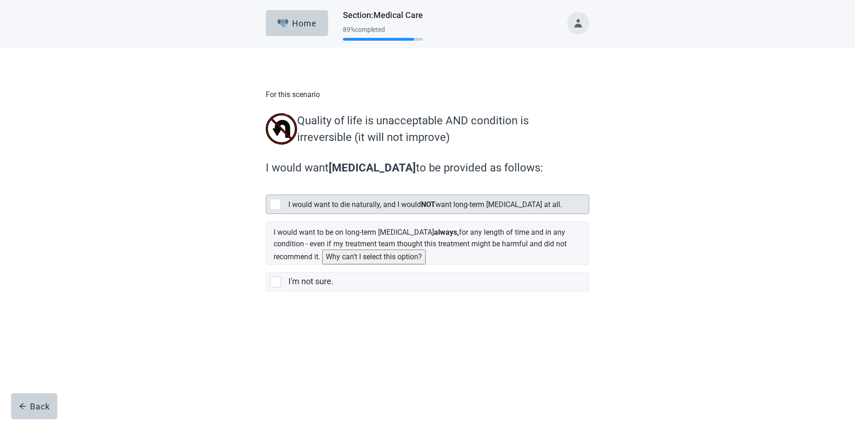
click at [276, 207] on div "[object Object], checkbox, not selected" at bounding box center [275, 204] width 11 height 11
click at [266, 188] on input "I would want to die naturally, and I would NOT want long-term [MEDICAL_DATA] at…" at bounding box center [266, 187] width 0 height 0
checkbox input "true"
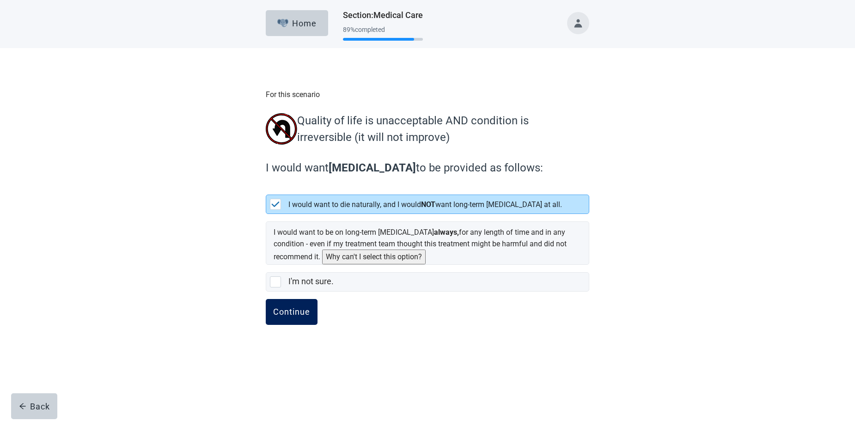
click at [291, 313] on div "Continue" at bounding box center [291, 311] width 37 height 9
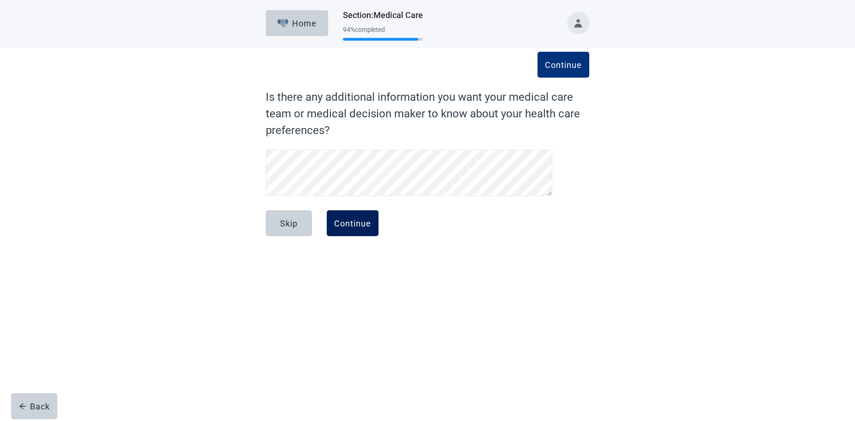
click at [349, 220] on div "Continue" at bounding box center [352, 223] width 37 height 9
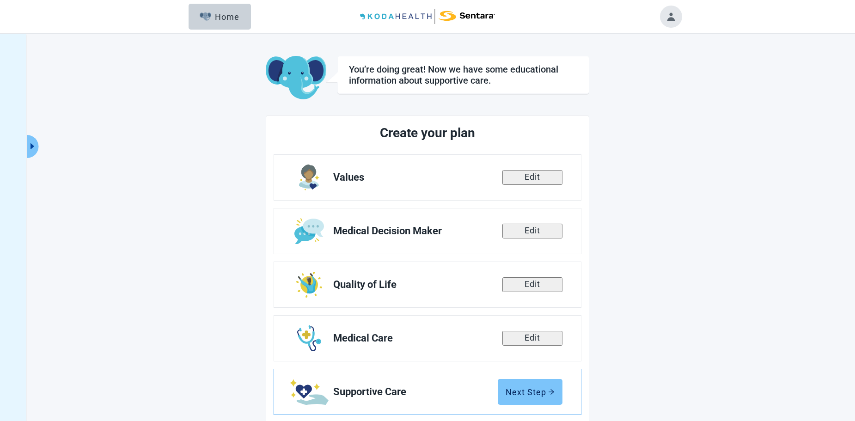
click at [526, 388] on div "Next Step" at bounding box center [529, 391] width 49 height 9
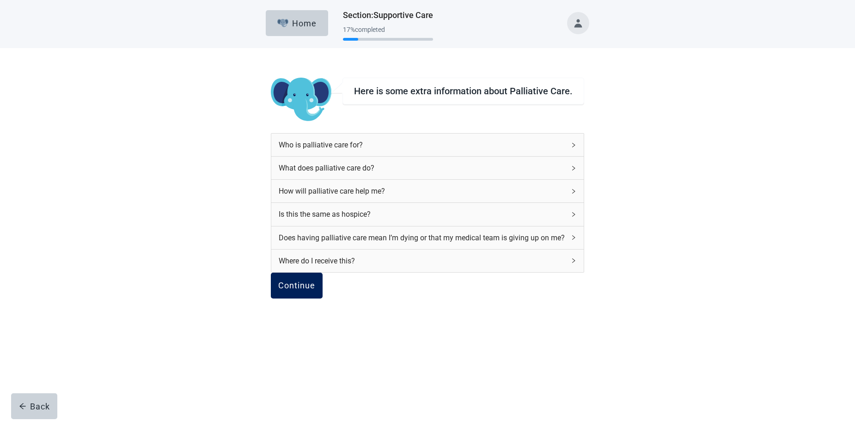
click at [310, 290] on div "Continue" at bounding box center [296, 285] width 37 height 9
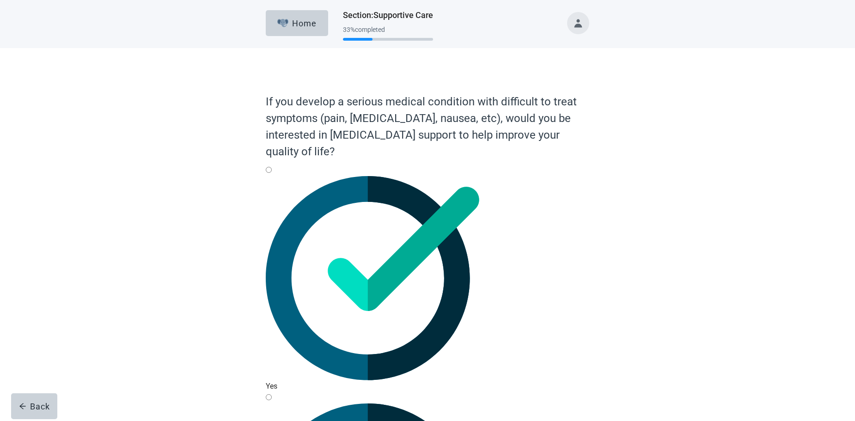
click at [275, 176] on div "Yes, radio button, not checked" at bounding box center [427, 176] width 323 height 0
click at [272, 173] on input "Yes" at bounding box center [269, 170] width 6 height 6
radio input "true"
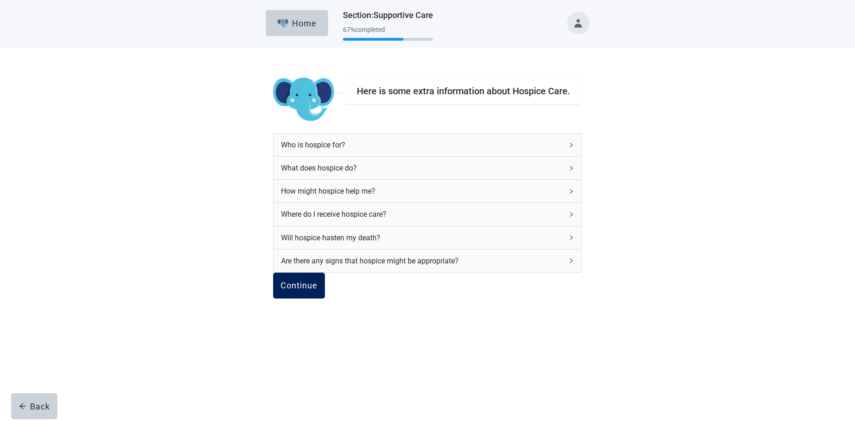
click at [314, 290] on div "Continue" at bounding box center [298, 285] width 37 height 9
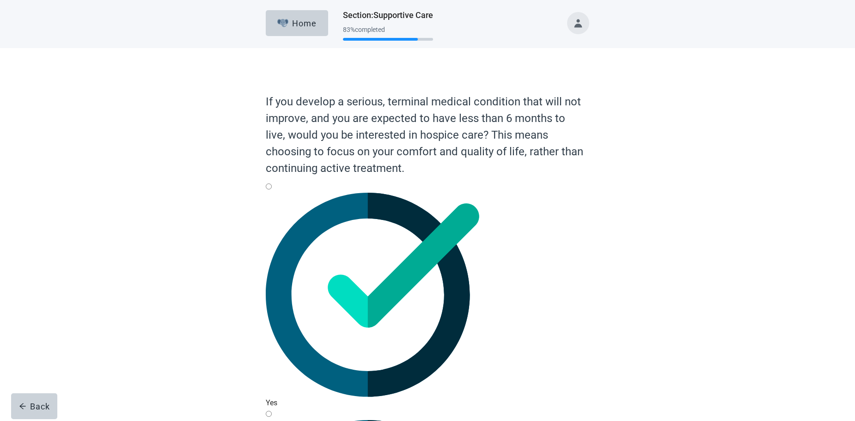
click at [274, 193] on div "Yes, radio button, not checked" at bounding box center [427, 193] width 323 height 0
click at [272, 189] on input "Yes" at bounding box center [269, 186] width 6 height 6
radio input "true"
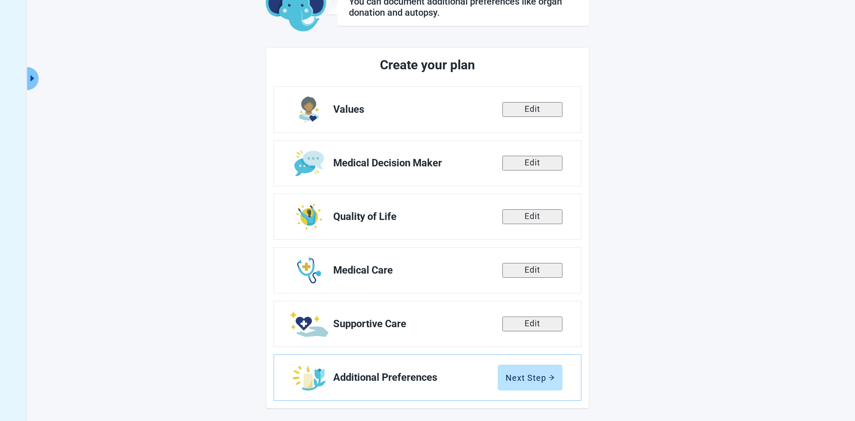
scroll to position [70, 0]
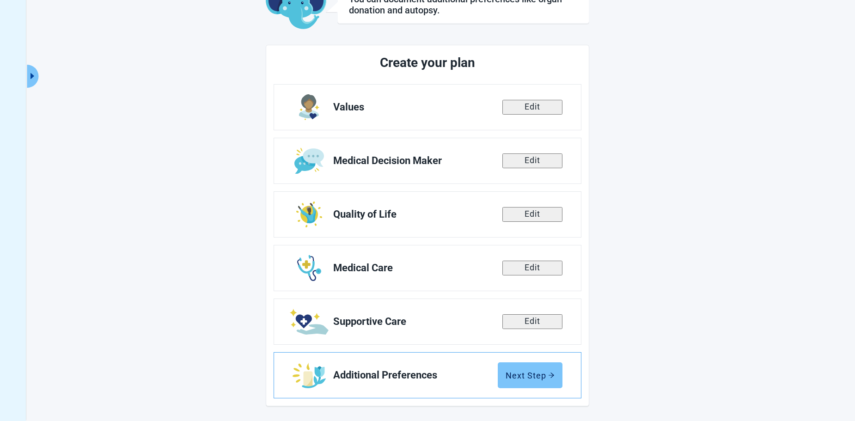
click at [534, 375] on div "Next Step" at bounding box center [529, 374] width 49 height 9
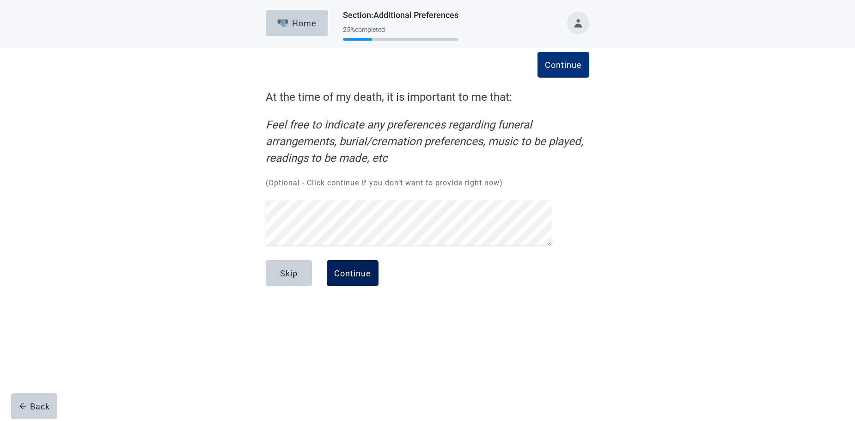
click at [359, 268] on div "Continue" at bounding box center [352, 272] width 37 height 9
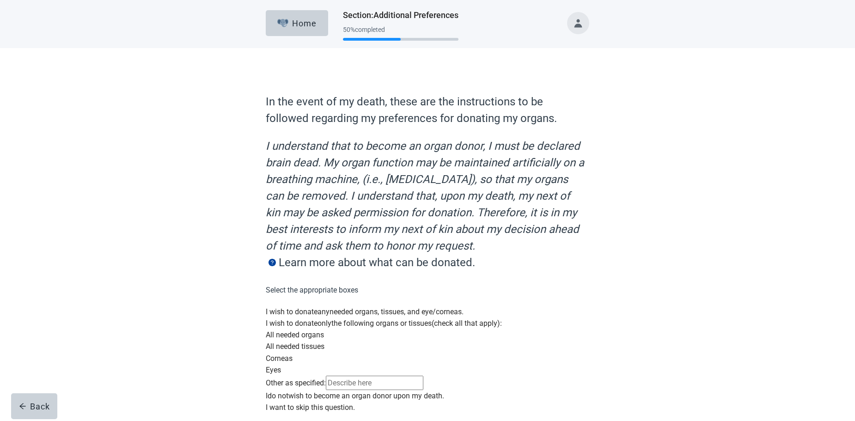
click at [277, 306] on div "Main content" at bounding box center [427, 306] width 323 height 0
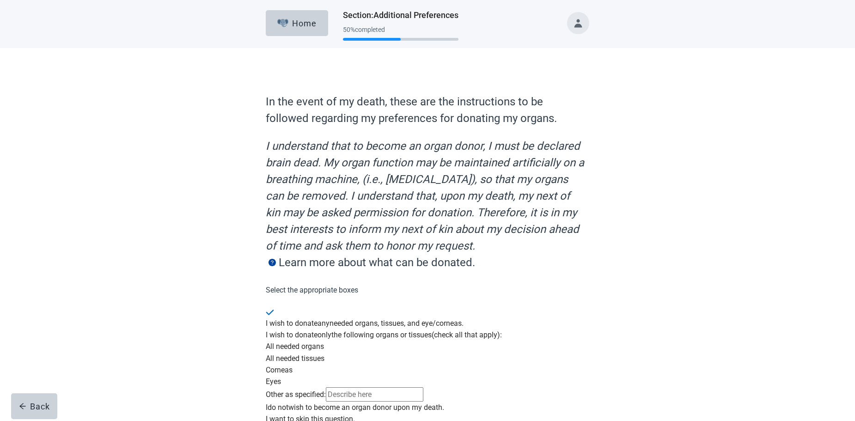
click at [274, 310] on img "Main content" at bounding box center [270, 313] width 8 height 6
click at [276, 306] on div "Main content" at bounding box center [427, 312] width 323 height 12
click at [274, 310] on img "Main content" at bounding box center [270, 313] width 8 height 6
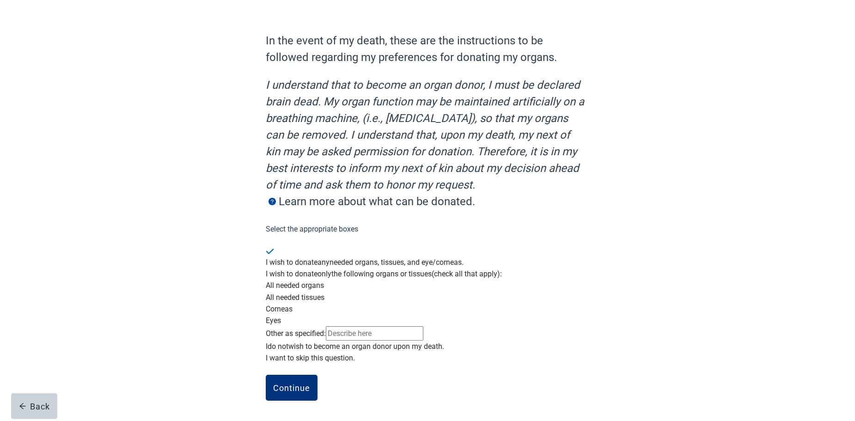
scroll to position [112, 0]
click at [277, 340] on div "Main content" at bounding box center [427, 340] width 323 height 0
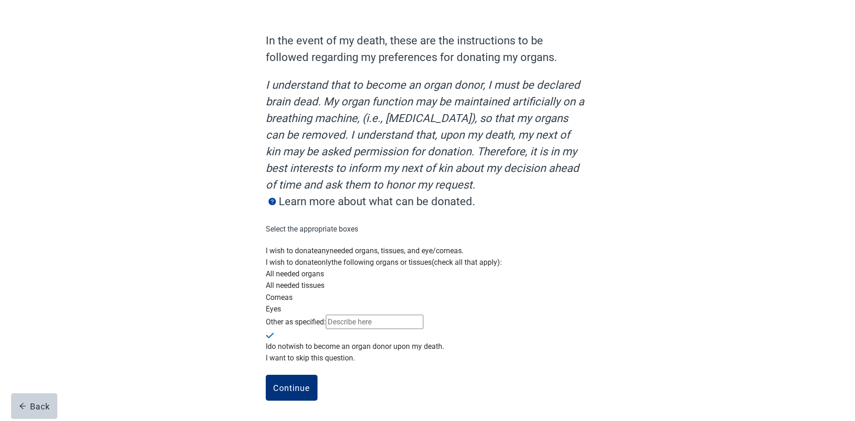
scroll to position [149, 0]
click at [287, 387] on div "Continue" at bounding box center [291, 387] width 37 height 9
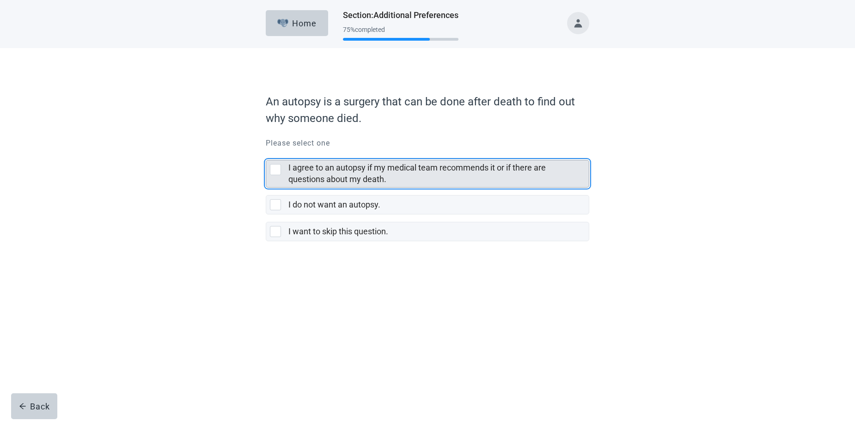
click at [276, 167] on div "I agree to an autopsy if my medical team recommends it or if there are question…" at bounding box center [275, 169] width 11 height 11
click at [266, 153] on input "I agree to an autopsy if my medical team recommends it or if there are question…" at bounding box center [266, 152] width 0 height 0
checkbox input "true"
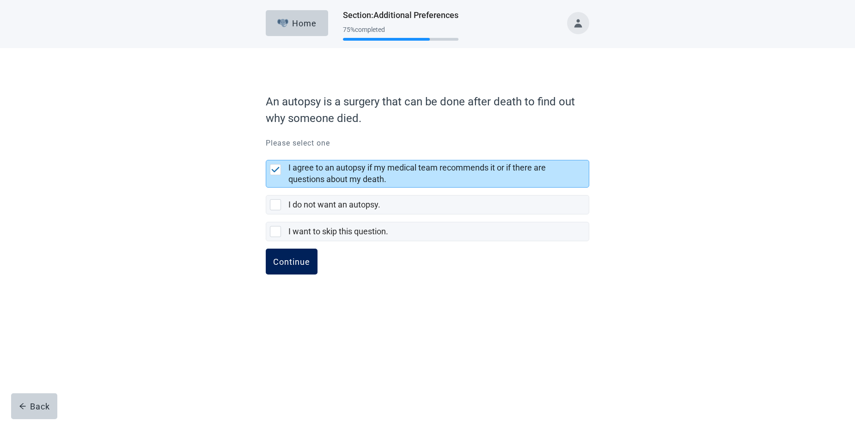
click at [294, 261] on div "Continue" at bounding box center [291, 261] width 37 height 9
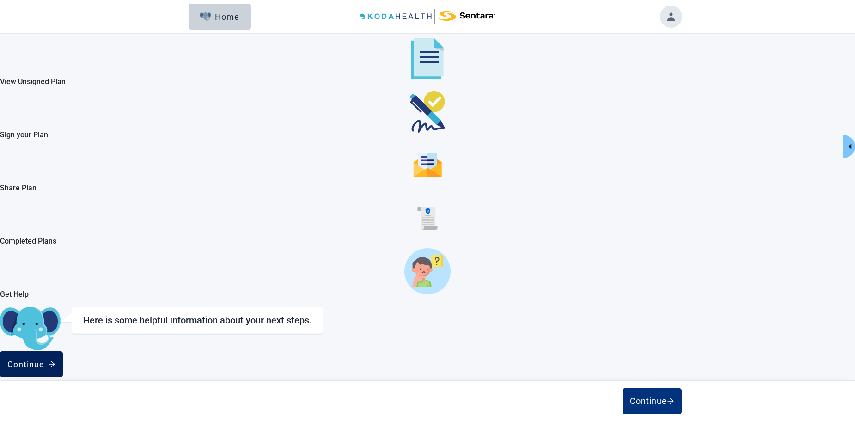
click at [55, 359] on div "Continue" at bounding box center [31, 363] width 48 height 9
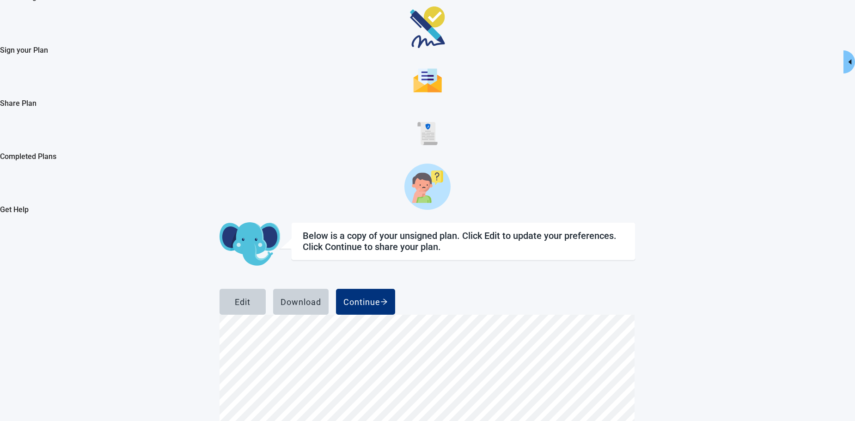
scroll to position [87, 0]
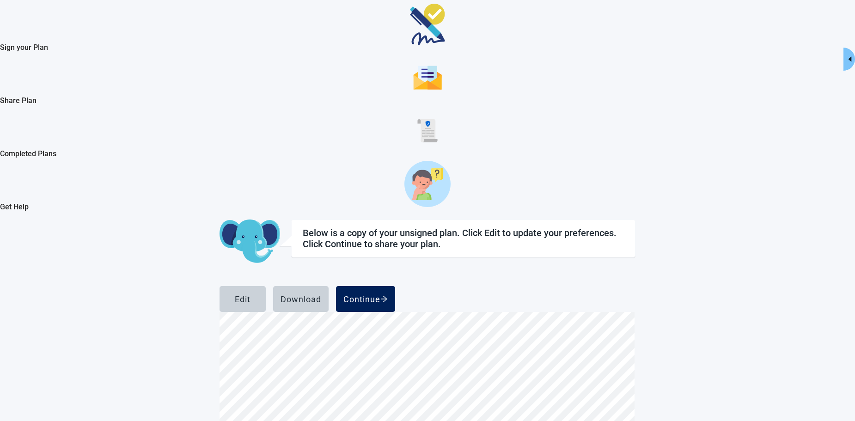
click at [388, 294] on div "Continue" at bounding box center [365, 298] width 44 height 9
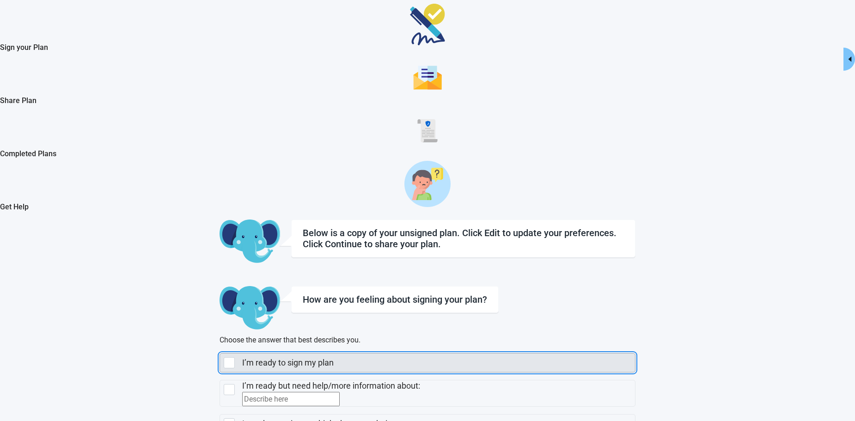
click at [235, 357] on div "I’m ready to sign my plan, checkbox, not selected" at bounding box center [229, 362] width 11 height 11
click at [220, 353] on input "I’m ready to sign my plan" at bounding box center [219, 353] width 0 height 0
checkbox input "true"
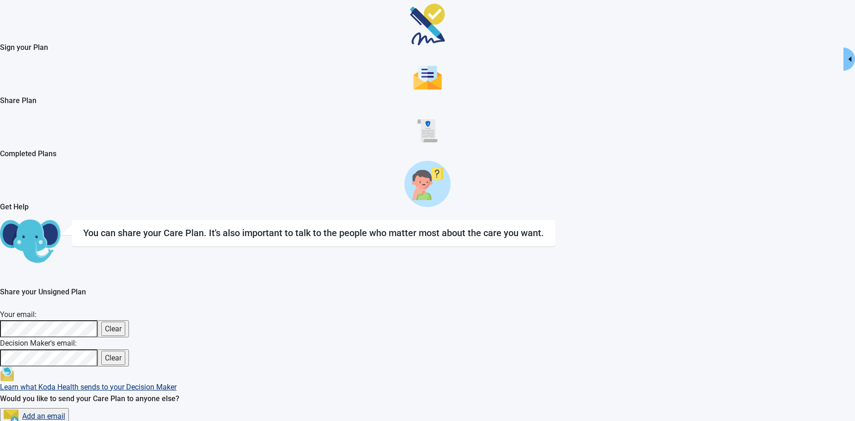
scroll to position [35, 0]
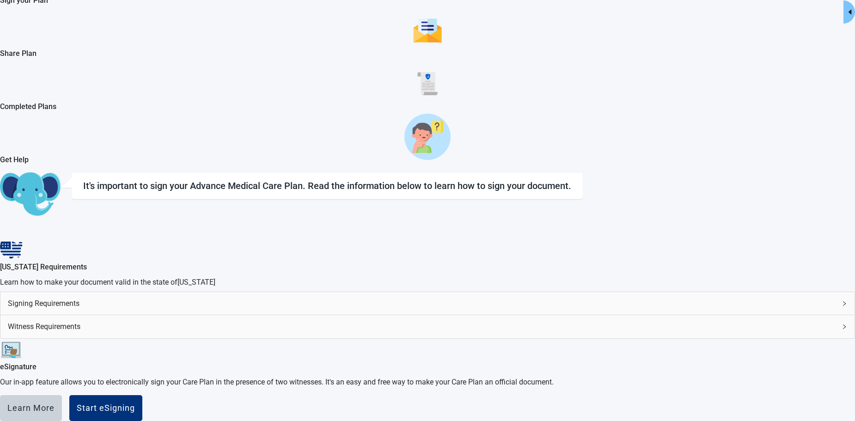
scroll to position [135, 0]
click at [843, 301] on icon "right" at bounding box center [844, 303] width 3 height 5
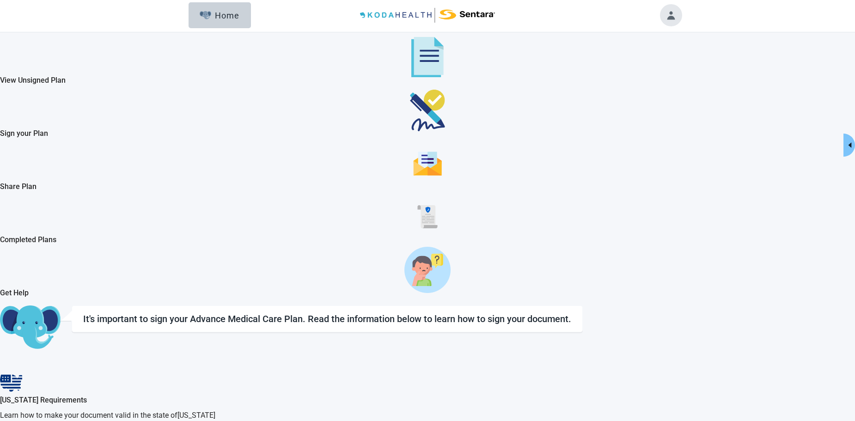
scroll to position [0, 0]
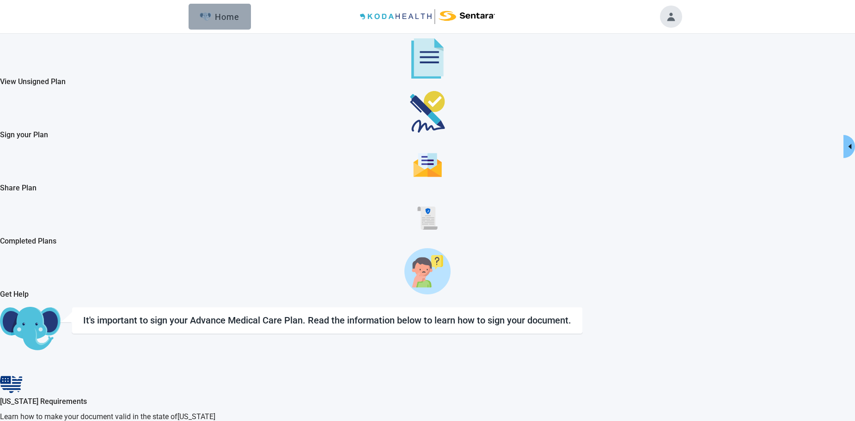
click at [224, 16] on div "Home" at bounding box center [220, 16] width 40 height 9
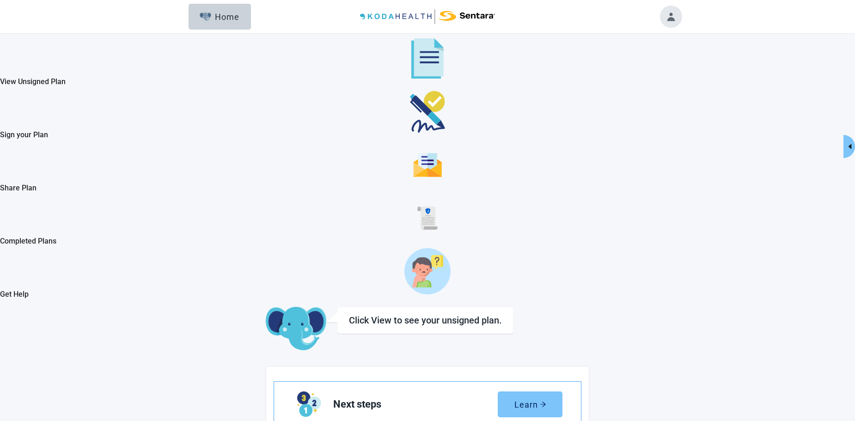
click at [546, 400] on div "Learn" at bounding box center [530, 404] width 32 height 9
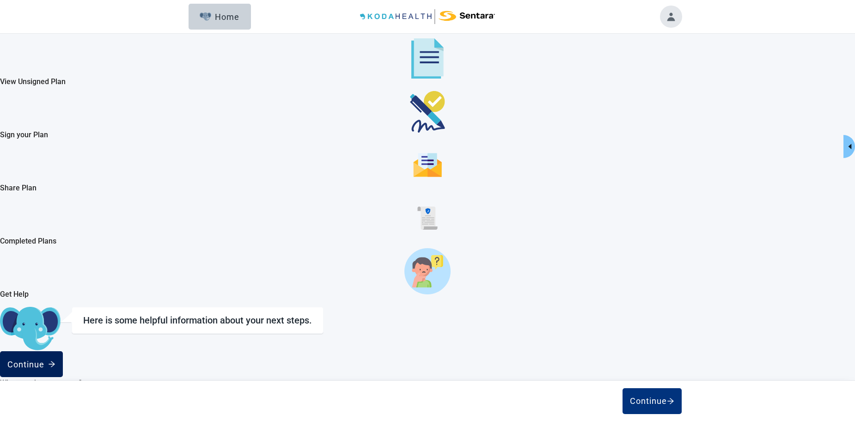
click at [55, 359] on div "Continue" at bounding box center [31, 363] width 48 height 9
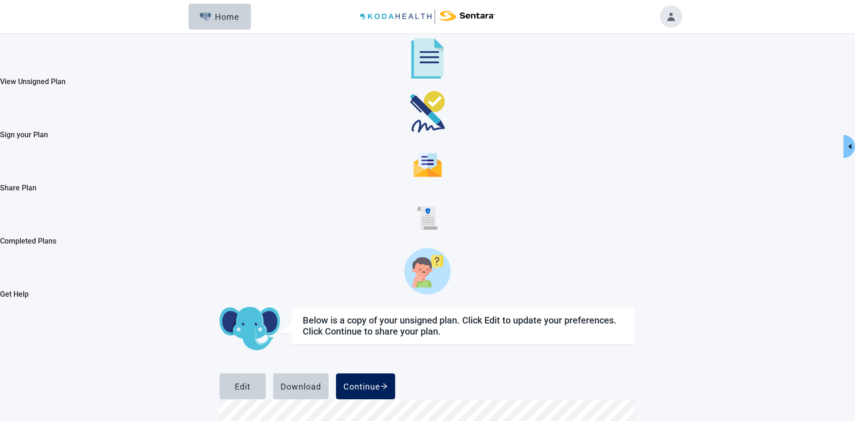
click at [388, 382] on div "Continue" at bounding box center [365, 386] width 44 height 9
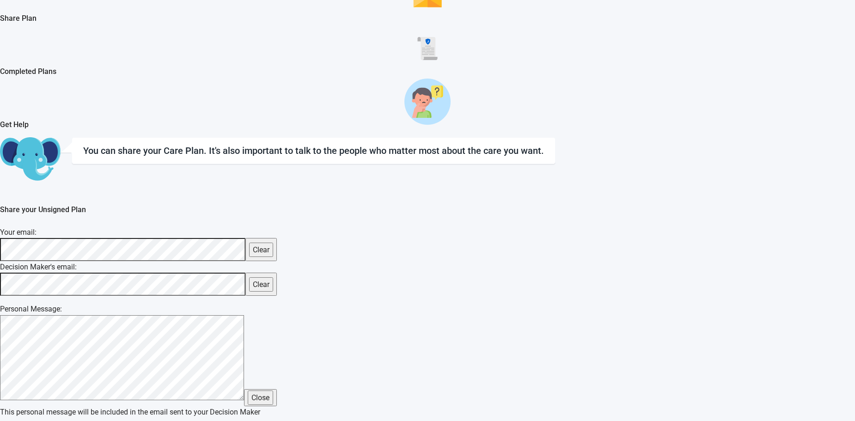
scroll to position [171, 0]
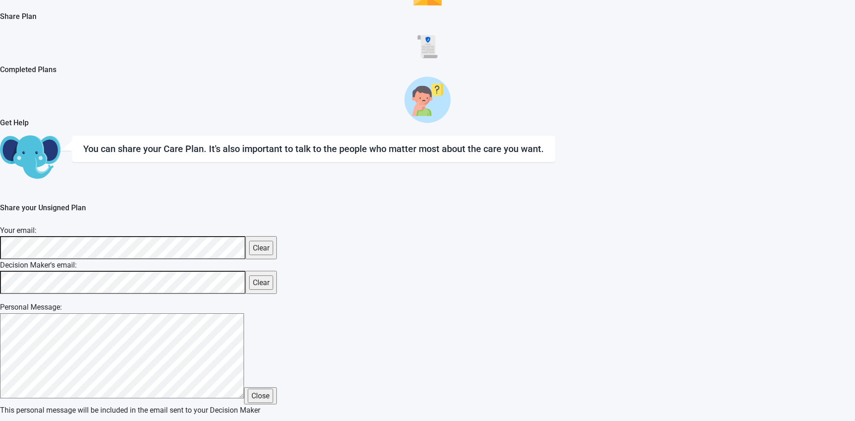
checkbox input "true"
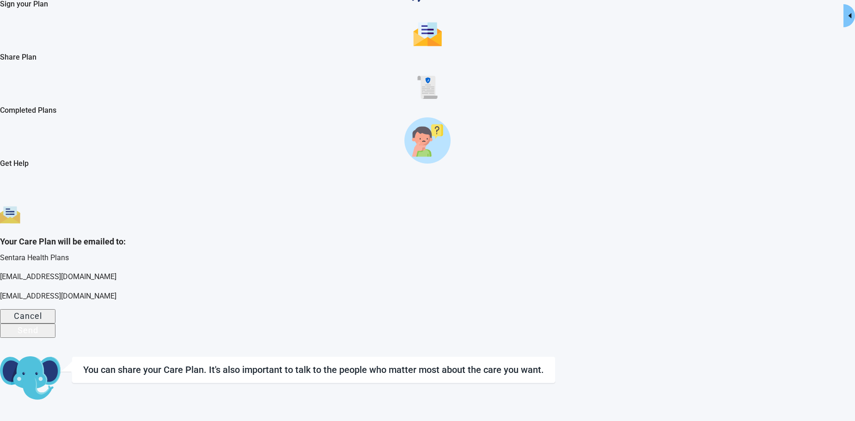
click at [38, 325] on div "Send" at bounding box center [28, 329] width 21 height 9
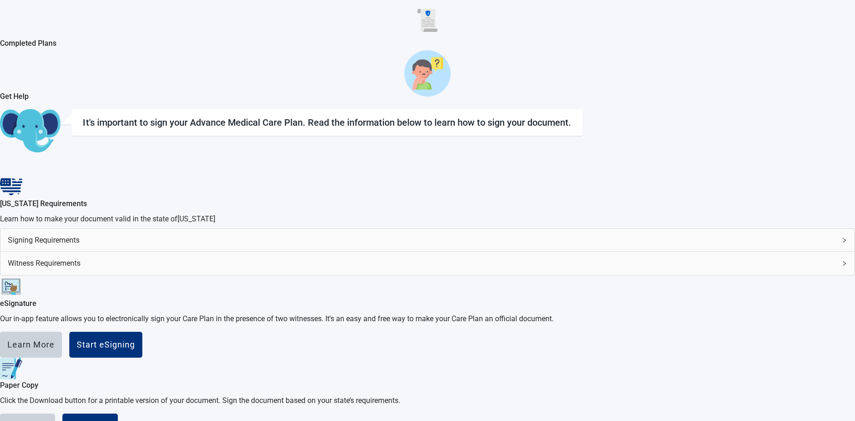
scroll to position [152, 0]
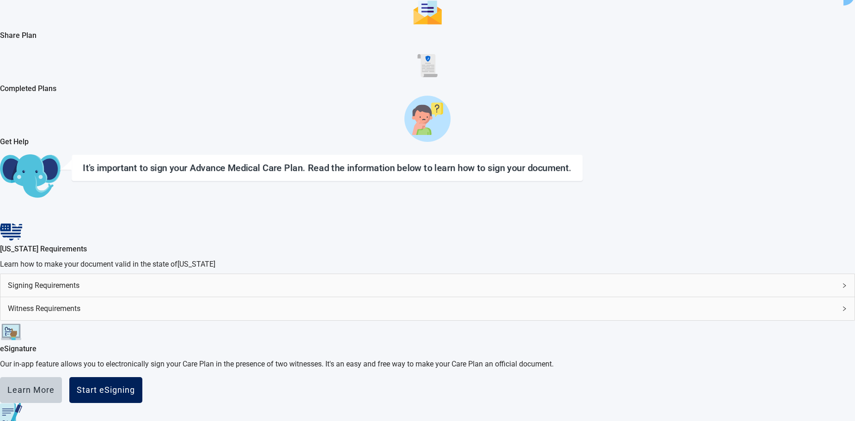
click at [135, 385] on div "Start eSigning" at bounding box center [106, 389] width 58 height 9
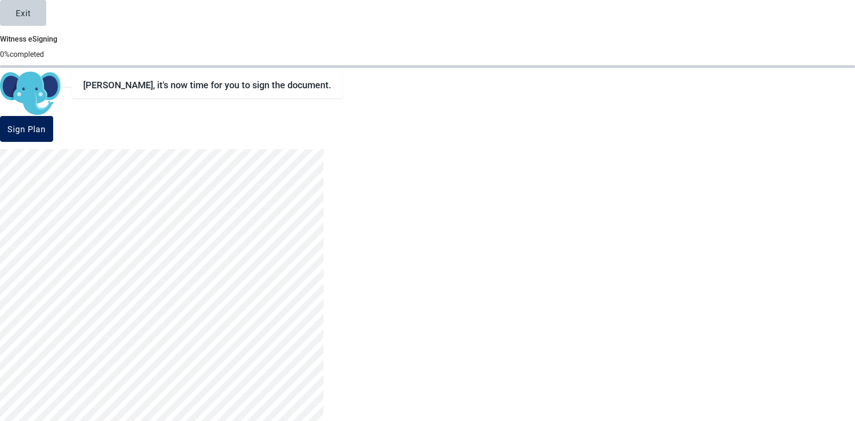
click at [46, 133] on div "Sign Plan" at bounding box center [26, 128] width 38 height 9
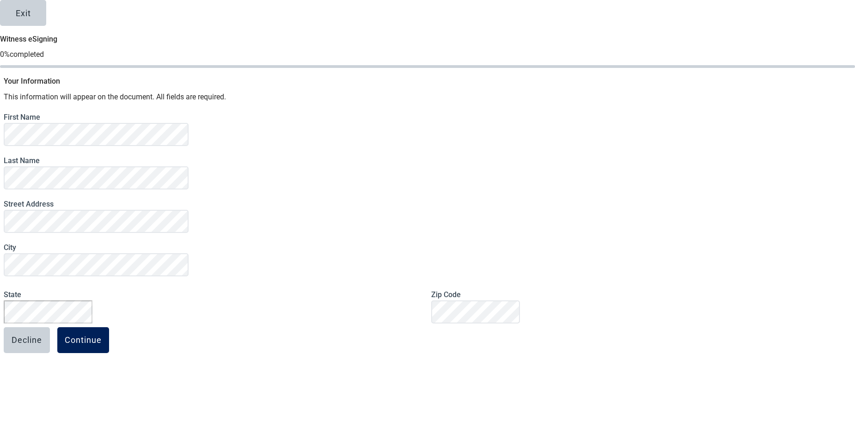
click at [109, 346] on button "Continue" at bounding box center [83, 340] width 52 height 26
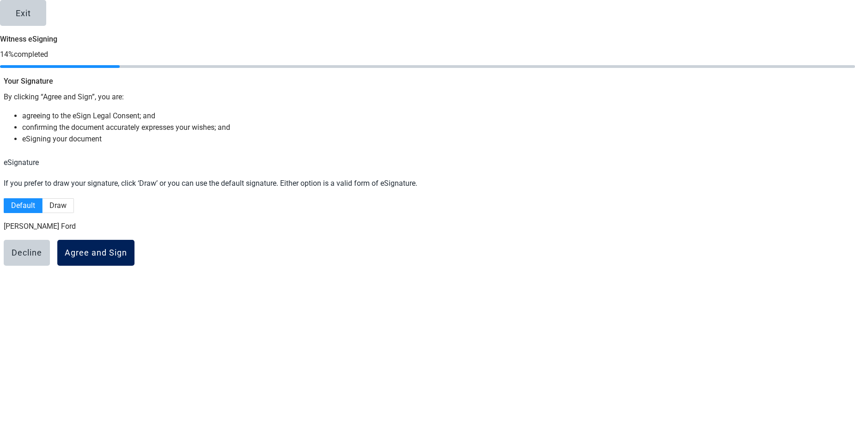
click at [127, 257] on div "Agree and Sign" at bounding box center [96, 252] width 62 height 9
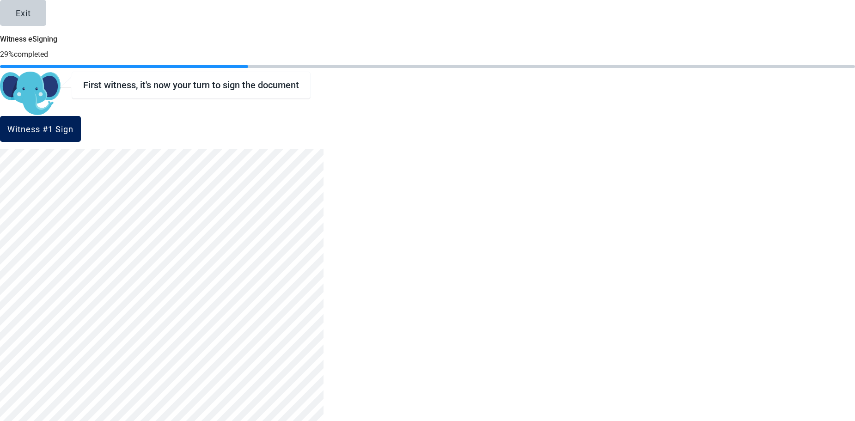
click at [73, 134] on div "Witness #1 Sign" at bounding box center [40, 128] width 66 height 9
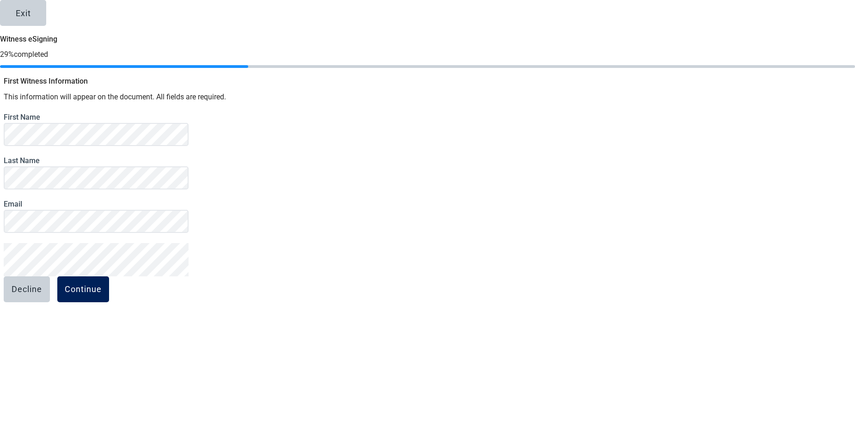
click at [102, 294] on div "Continue" at bounding box center [83, 289] width 37 height 9
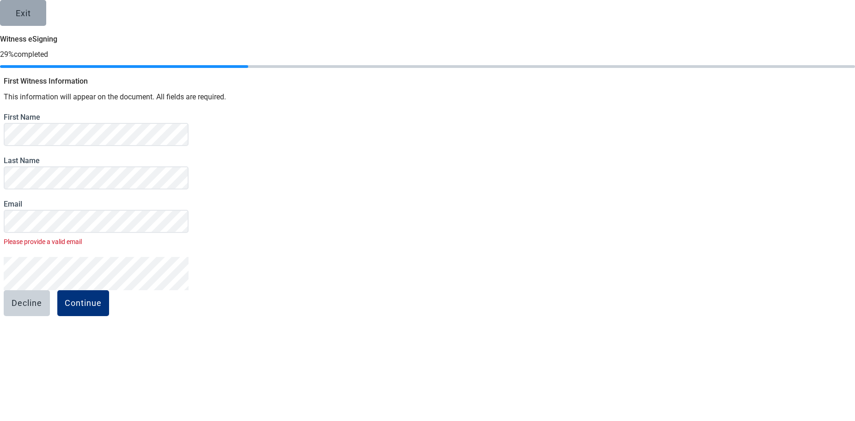
click at [31, 18] on div "Exit" at bounding box center [23, 12] width 15 height 9
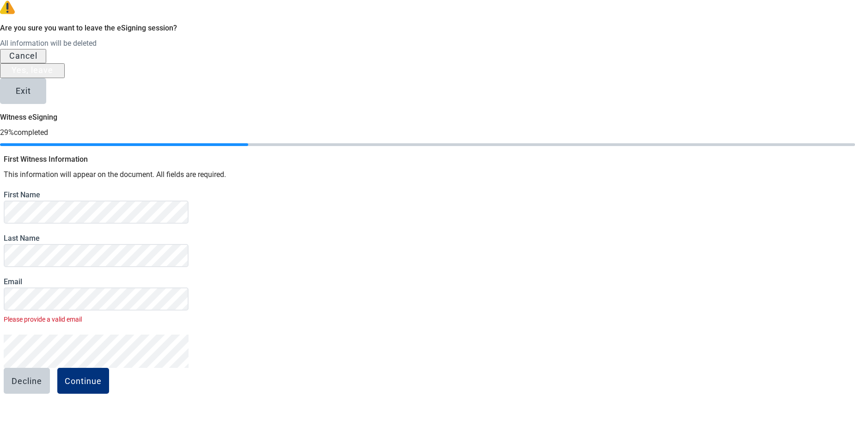
click at [53, 75] on div "Yes, leave" at bounding box center [33, 70] width 42 height 9
